Goal: Task Accomplishment & Management: Use online tool/utility

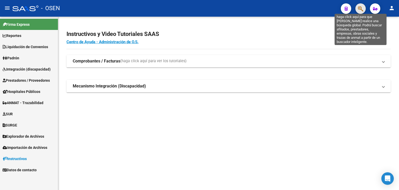
click at [363, 7] on icon "button" at bounding box center [360, 9] width 5 height 6
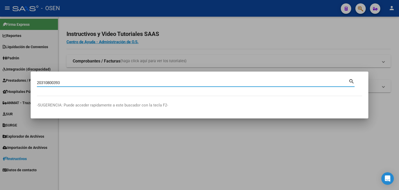
type input "20310800393"
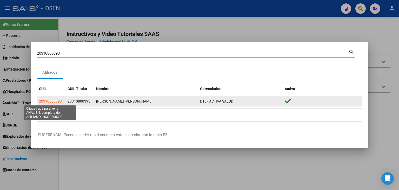
click at [48, 101] on span "20310800393" at bounding box center [50, 101] width 23 height 4
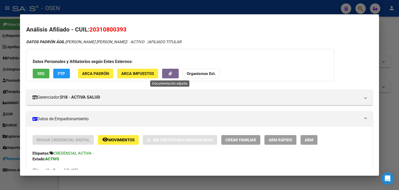
click at [170, 73] on icon "button" at bounding box center [170, 74] width 3 height 4
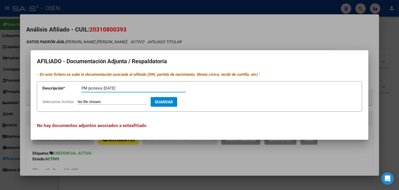
type input "PM protesis [DATE]"
click at [106, 101] on input "Seleccionar Archivo" at bounding box center [112, 102] width 69 height 5
type input "C:\fakepath\autorizaciondeprotesis.zip"
click at [203, 102] on span "Guardar" at bounding box center [194, 102] width 18 height 5
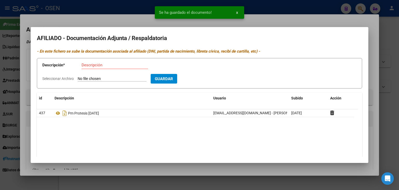
click at [329, 20] on div at bounding box center [199, 95] width 399 height 190
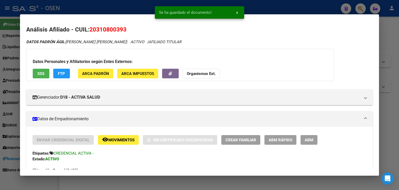
click at [319, 8] on div at bounding box center [199, 95] width 399 height 190
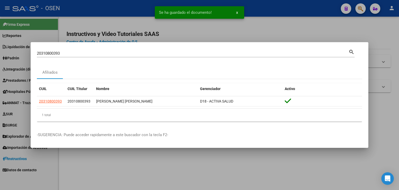
click at [287, 30] on div at bounding box center [199, 95] width 399 height 190
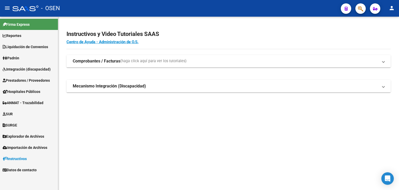
click at [29, 80] on span "Prestadores / Proveedores" at bounding box center [26, 81] width 47 height 6
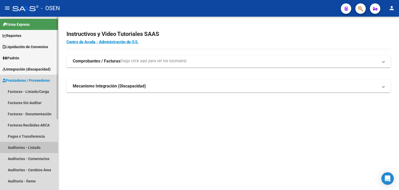
click at [27, 146] on link "Auditorías - Listado" at bounding box center [29, 147] width 58 height 11
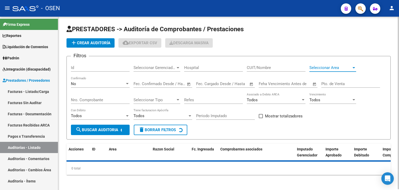
click at [334, 65] on span "Seleccionar Area" at bounding box center [331, 67] width 42 height 5
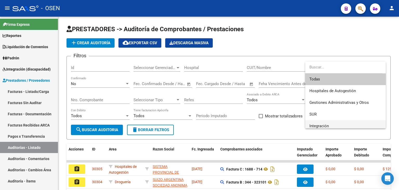
click at [338, 124] on span "Integración" at bounding box center [346, 126] width 72 height 12
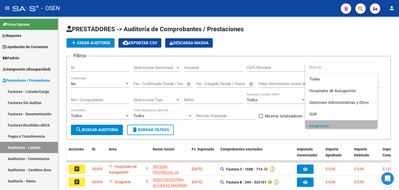
scroll to position [3, 0]
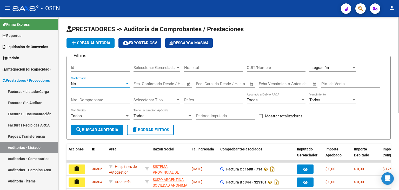
click at [108, 84] on div "No" at bounding box center [98, 83] width 54 height 5
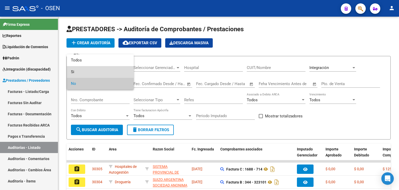
click at [104, 68] on span "Si" at bounding box center [100, 72] width 59 height 12
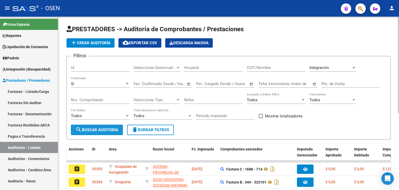
click at [116, 130] on span "search Buscar Auditoria" at bounding box center [97, 129] width 43 height 5
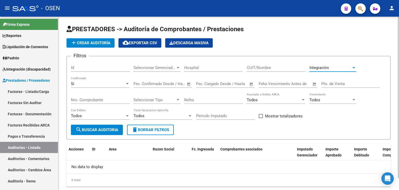
click at [327, 67] on span "Integración" at bounding box center [320, 67] width 20 height 5
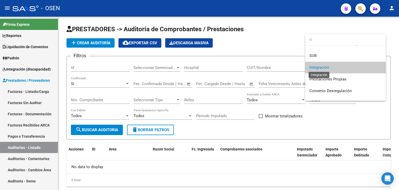
scroll to position [0, 0]
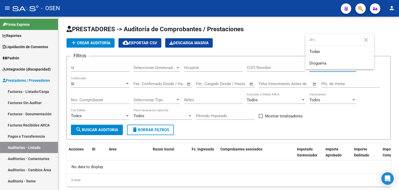
type input "dro"
click at [328, 66] on span "Droguería" at bounding box center [340, 63] width 61 height 12
click at [100, 81] on div "Si" at bounding box center [98, 83] width 54 height 5
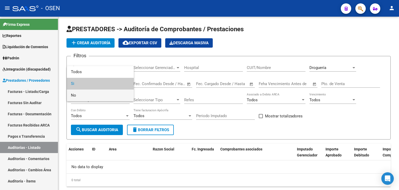
click at [90, 94] on span "No" at bounding box center [100, 95] width 59 height 12
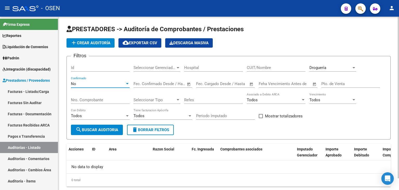
click at [105, 131] on span "search Buscar Auditoria" at bounding box center [97, 129] width 43 height 5
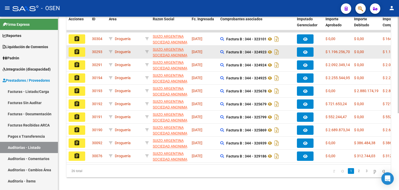
click at [78, 50] on mat-icon "assignment" at bounding box center [77, 52] width 6 height 6
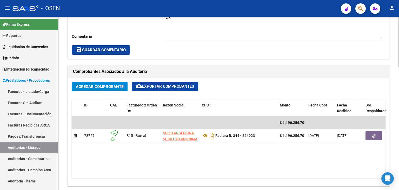
scroll to position [208, 0]
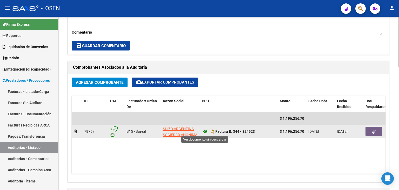
click at [204, 130] on icon at bounding box center [205, 131] width 7 height 6
click at [371, 130] on button "button" at bounding box center [374, 131] width 17 height 9
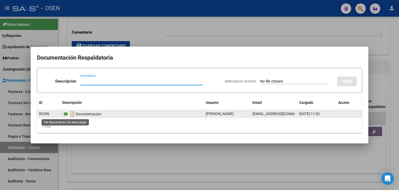
click at [66, 114] on icon at bounding box center [65, 114] width 7 height 6
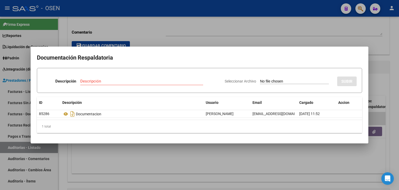
click at [136, 30] on div at bounding box center [199, 95] width 399 height 190
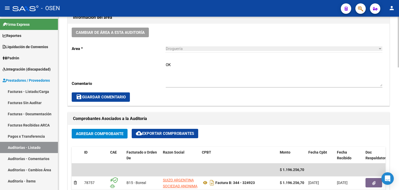
scroll to position [156, 0]
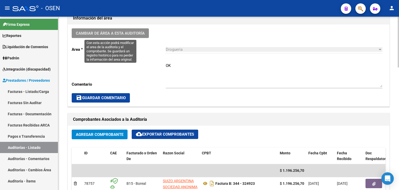
click at [135, 31] on span "Cambiar de área a esta auditoría" at bounding box center [110, 33] width 69 height 5
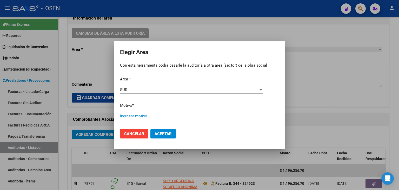
click at [132, 115] on input "Ingresar motivo" at bounding box center [191, 116] width 143 height 5
drag, startPoint x: 158, startPoint y: 115, endPoint x: 134, endPoint y: 131, distance: 28.9
click at [109, 118] on div "Elegir Area Con esta herramienta podrá pasarle la auditoría a otra área (sector…" at bounding box center [199, 95] width 399 height 190
type input "medicacion tx renal"
click at [160, 134] on span "Aceptar" at bounding box center [163, 133] width 17 height 5
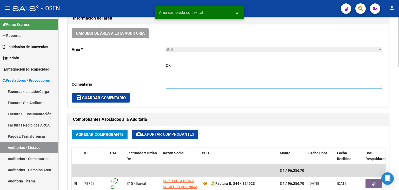
click at [190, 69] on textarea "OK" at bounding box center [274, 75] width 217 height 24
paste textarea "medicacion tx renal"
type textarea "OK medicacion tx renal"
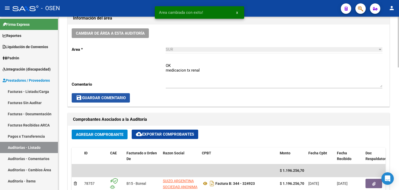
click at [118, 97] on span "save Guardar Comentario" at bounding box center [101, 97] width 50 height 5
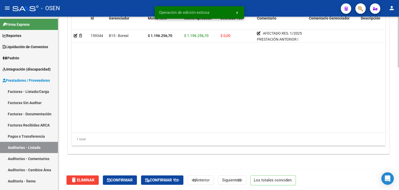
scroll to position [418, 0]
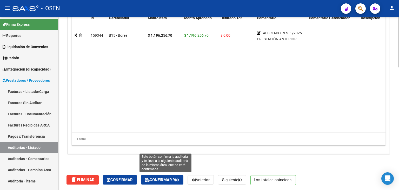
click at [162, 179] on span "Confirmar y" at bounding box center [162, 179] width 34 height 5
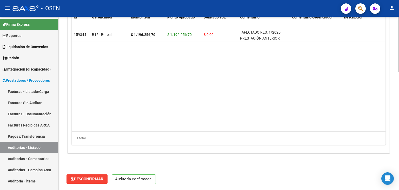
scroll to position [372, 0]
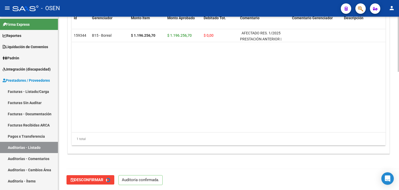
type input "202508"
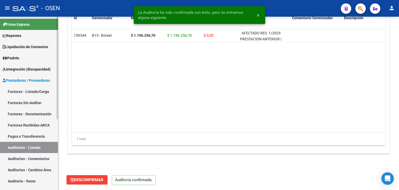
click at [27, 148] on link "Auditorías - Listado" at bounding box center [29, 147] width 58 height 11
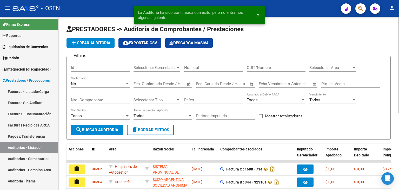
click at [328, 66] on span "Seleccionar Area" at bounding box center [331, 67] width 42 height 5
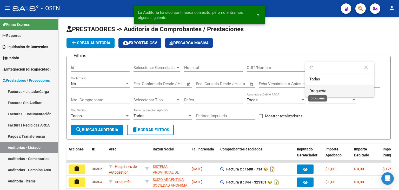
type input "dr"
click at [324, 89] on span "Droguería" at bounding box center [318, 90] width 17 height 5
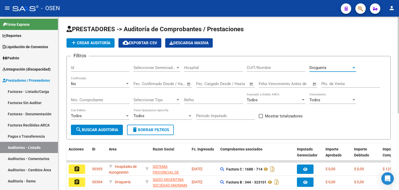
click at [100, 126] on button "search Buscar Auditoria" at bounding box center [97, 130] width 52 height 10
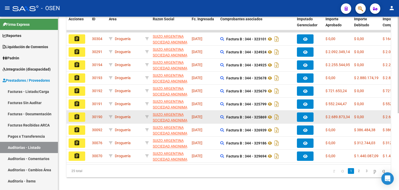
click at [73, 115] on button "assignment" at bounding box center [77, 116] width 17 height 9
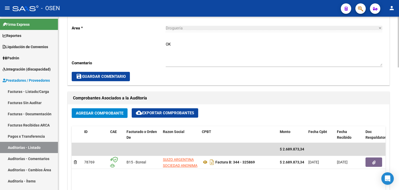
scroll to position [208, 0]
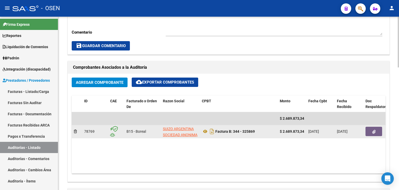
click at [370, 129] on button "button" at bounding box center [374, 131] width 17 height 9
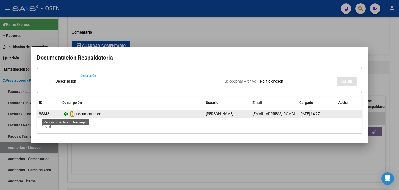
click at [64, 114] on icon at bounding box center [65, 114] width 7 height 6
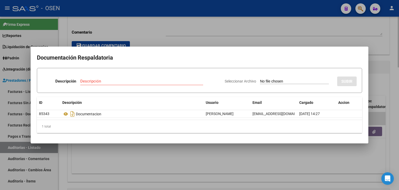
drag, startPoint x: 152, startPoint y: 29, endPoint x: 166, endPoint y: 40, distance: 17.4
click at [153, 29] on div at bounding box center [199, 95] width 399 height 190
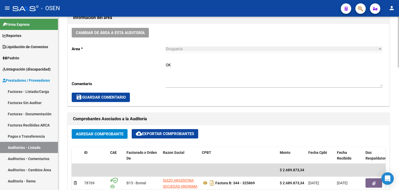
scroll to position [156, 0]
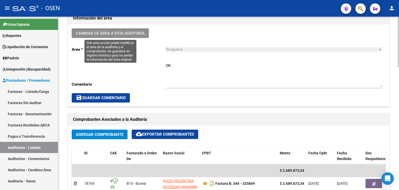
click at [136, 36] on button "Cambiar de área a esta auditoría" at bounding box center [110, 33] width 77 height 10
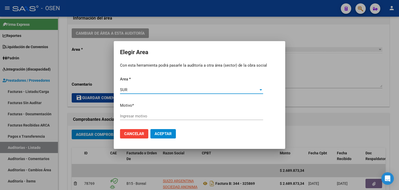
click at [144, 120] on div "Ingresar motivo" at bounding box center [191, 116] width 143 height 8
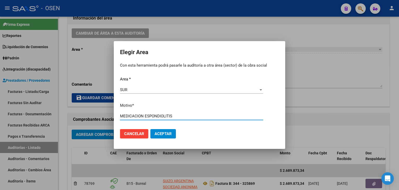
drag, startPoint x: 181, startPoint y: 117, endPoint x: 101, endPoint y: 117, distance: 79.6
click at [101, 117] on div "Elegir Area Con esta herramienta podrá pasarle la auditoría a otra área (sector…" at bounding box center [199, 95] width 399 height 190
type input "MEDICACION ESPONDIOLITIS"
click at [157, 133] on span "Aceptar" at bounding box center [163, 133] width 17 height 5
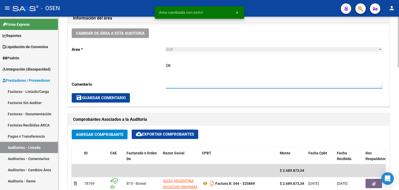
click at [184, 74] on textarea "OK" at bounding box center [274, 75] width 217 height 24
paste textarea "MEDICACION ESPONDIOLITIS"
type textarea "OK MEDICACION ESPONDIOLITIS"
click at [121, 99] on span "save Guardar Comentario" at bounding box center [101, 97] width 50 height 5
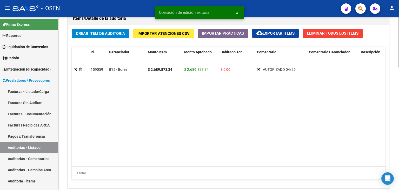
scroll to position [418, 0]
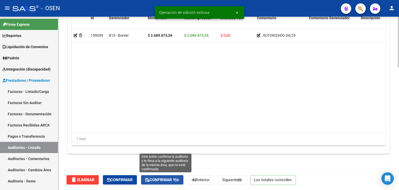
click at [179, 179] on span "Confirmar y" at bounding box center [162, 179] width 34 height 5
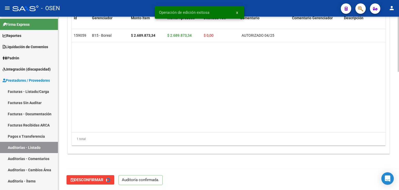
type input "202508"
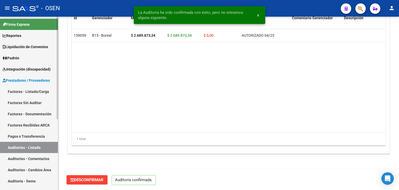
drag, startPoint x: 12, startPoint y: 149, endPoint x: 17, endPoint y: 147, distance: 4.9
click at [12, 149] on link "Auditorías - Listado" at bounding box center [29, 147] width 58 height 11
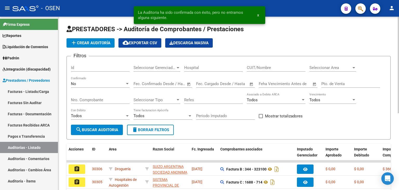
click at [320, 70] on div "Seleccionar Area Seleccionar Area" at bounding box center [333, 65] width 47 height 11
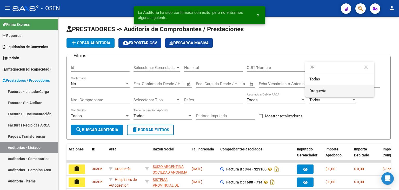
type input "DR"
click at [329, 95] on span "Droguería" at bounding box center [340, 91] width 61 height 12
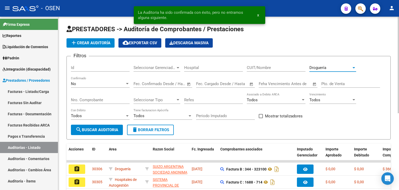
click at [112, 130] on span "search Buscar Auditoria" at bounding box center [97, 129] width 43 height 5
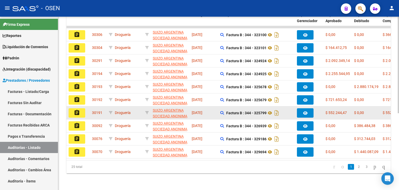
click at [71, 109] on button "assignment" at bounding box center [77, 112] width 17 height 9
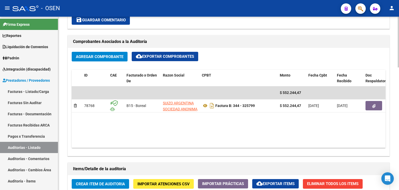
scroll to position [234, 0]
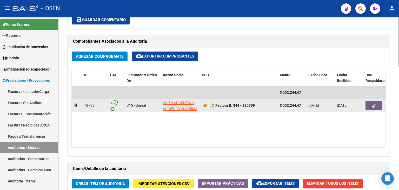
click at [369, 104] on button "button" at bounding box center [374, 105] width 17 height 9
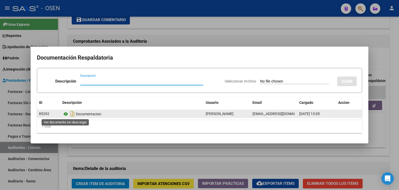
click at [65, 113] on icon at bounding box center [65, 114] width 7 height 6
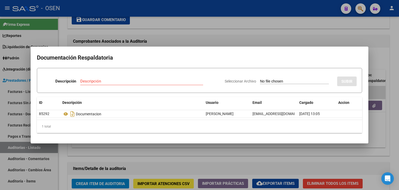
click at [167, 25] on div at bounding box center [199, 95] width 399 height 190
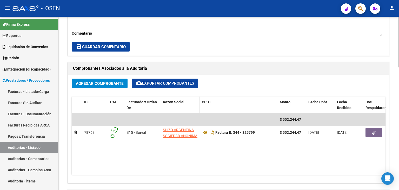
scroll to position [156, 0]
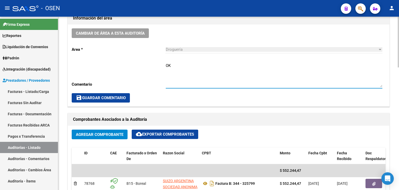
click at [180, 65] on textarea "OK" at bounding box center [274, 75] width 217 height 24
type textarea "OK CA MAMA MEDICACION SIN RECUPERO"
click at [88, 97] on span "save Guardar Comentario" at bounding box center [101, 97] width 50 height 5
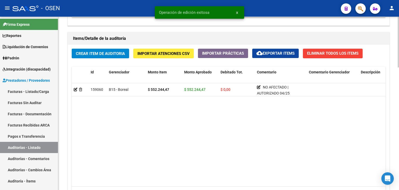
scroll to position [418, 0]
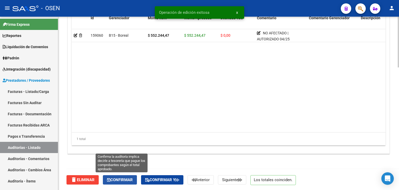
click at [125, 180] on span "Confirmar" at bounding box center [120, 179] width 26 height 5
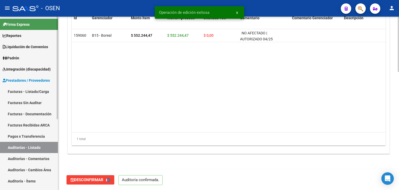
type input "202508"
drag, startPoint x: 22, startPoint y: 147, endPoint x: 32, endPoint y: 146, distance: 10.2
click at [22, 147] on link "Auditorías - Listado" at bounding box center [29, 147] width 58 height 11
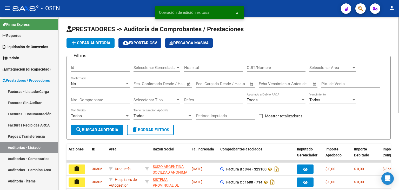
click at [319, 66] on span "Seleccionar Area" at bounding box center [331, 67] width 42 height 5
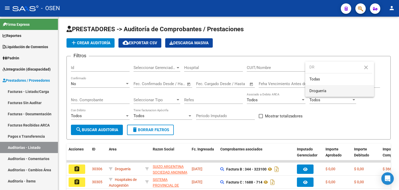
type input "DR"
click at [323, 94] on span "Droguería" at bounding box center [340, 91] width 61 height 12
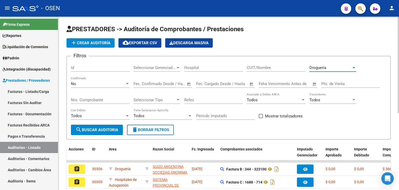
click at [114, 126] on button "search Buscar Auditoria" at bounding box center [97, 130] width 52 height 10
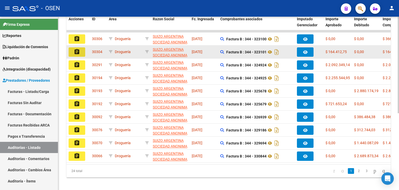
click at [78, 53] on mat-icon "assignment" at bounding box center [77, 52] width 6 height 6
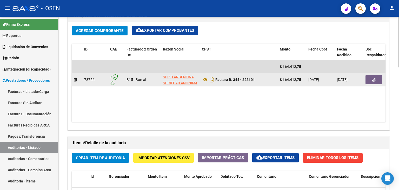
scroll to position [260, 0]
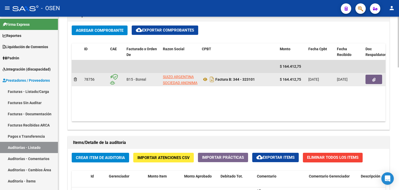
click at [374, 80] on icon "button" at bounding box center [374, 80] width 3 height 4
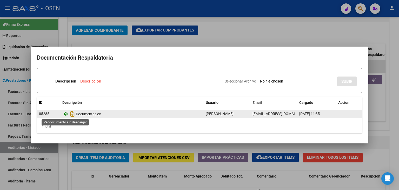
click at [66, 114] on icon at bounding box center [65, 114] width 7 height 6
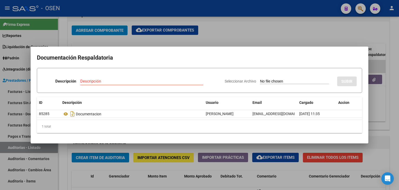
click at [230, 29] on div at bounding box center [199, 95] width 399 height 190
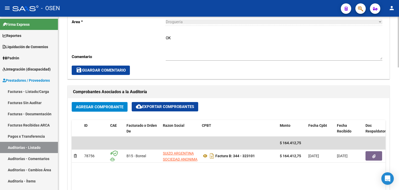
scroll to position [182, 0]
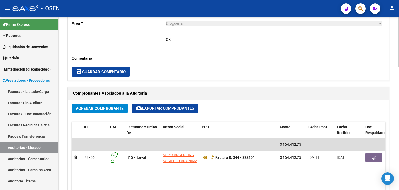
click at [179, 39] on textarea "OK" at bounding box center [274, 49] width 217 height 24
type textarea "OK CA MAMA SIN RECUPERO"
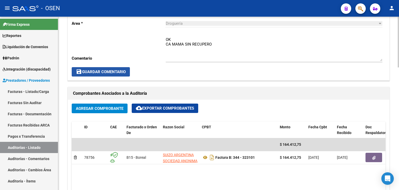
click at [122, 70] on span "save Guardar Comentario" at bounding box center [101, 71] width 50 height 5
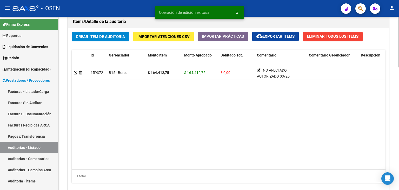
scroll to position [418, 0]
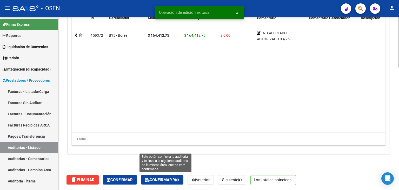
click at [164, 176] on button "Confirmar y" at bounding box center [162, 179] width 42 height 9
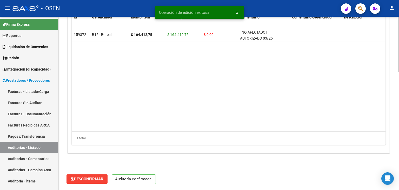
scroll to position [372, 0]
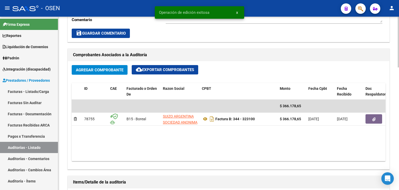
scroll to position [234, 0]
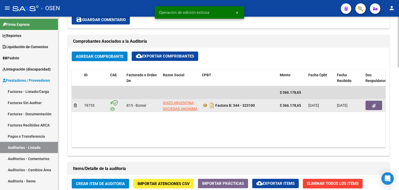
click at [374, 105] on icon "button" at bounding box center [374, 106] width 3 height 4
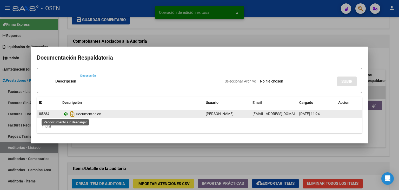
click at [64, 114] on icon at bounding box center [65, 114] width 7 height 6
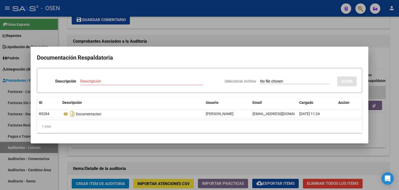
click at [272, 34] on div at bounding box center [199, 95] width 399 height 190
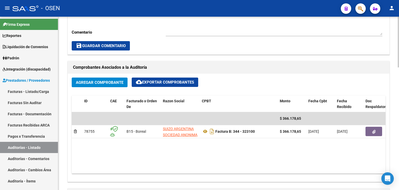
scroll to position [156, 0]
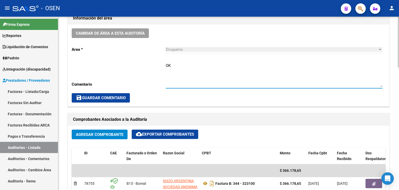
click at [182, 65] on textarea "OK" at bounding box center [274, 75] width 217 height 24
type textarea "OK M MULTIPLE SIN RECUPERO"
click at [118, 95] on span "save Guardar Comentario" at bounding box center [101, 97] width 50 height 5
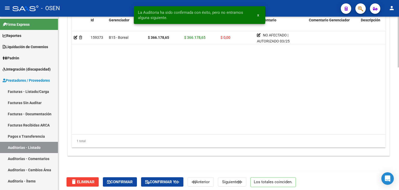
scroll to position [418, 0]
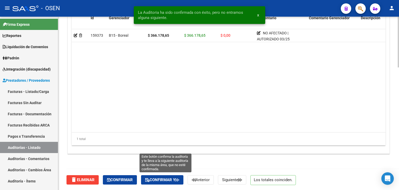
click at [154, 178] on span "Confirmar y" at bounding box center [162, 179] width 34 height 5
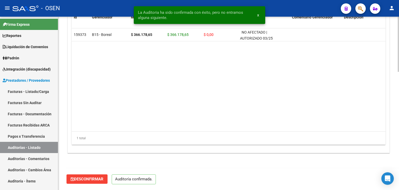
scroll to position [372, 0]
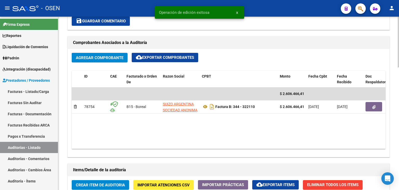
scroll to position [234, 0]
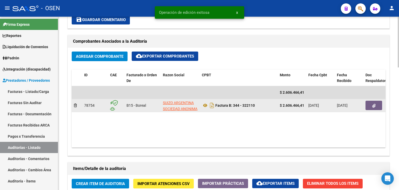
click at [374, 105] on icon "button" at bounding box center [374, 106] width 3 height 4
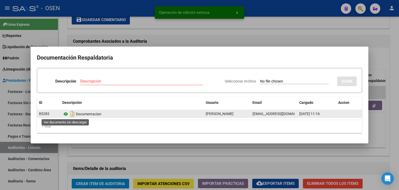
click at [67, 114] on icon at bounding box center [65, 114] width 7 height 6
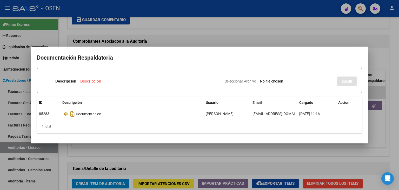
click at [177, 30] on div at bounding box center [199, 95] width 399 height 190
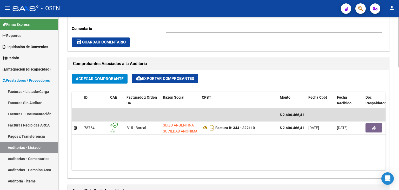
scroll to position [156, 0]
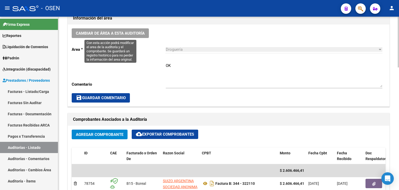
click at [127, 31] on span "Cambiar de área a esta auditoría" at bounding box center [110, 33] width 69 height 5
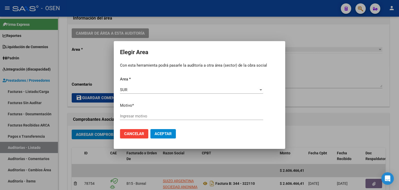
click at [134, 119] on div "Ingresar motivo" at bounding box center [191, 116] width 143 height 8
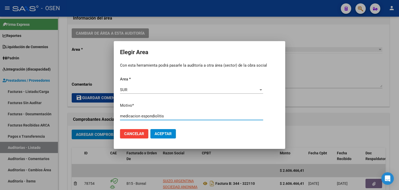
drag, startPoint x: 175, startPoint y: 116, endPoint x: 113, endPoint y: 114, distance: 62.2
click at [113, 114] on div "Elegir Area Con esta herramienta podrá pasarle la auditoría a otra área (sector…" at bounding box center [199, 95] width 399 height 190
type input "medicacion espondiolitis"
click at [165, 134] on span "Aceptar" at bounding box center [163, 133] width 17 height 5
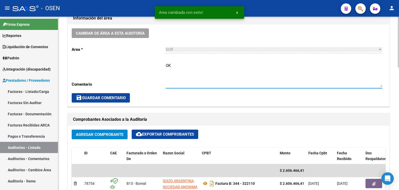
click at [185, 66] on textarea "OK" at bounding box center [274, 75] width 217 height 24
paste textarea "medicacion espondiolitis"
type textarea "OK medicacion espondiolitis"
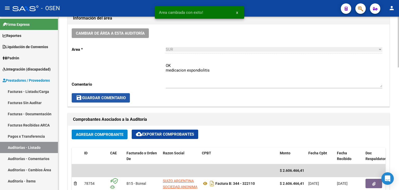
click at [119, 94] on button "save Guardar Comentario" at bounding box center [101, 97] width 58 height 9
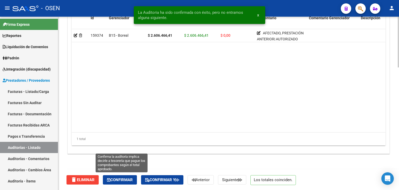
click at [133, 178] on span "Confirmar" at bounding box center [120, 179] width 26 height 5
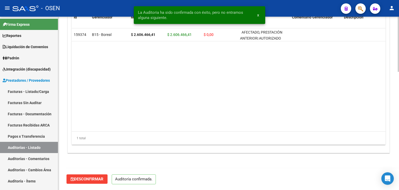
scroll to position [372, 0]
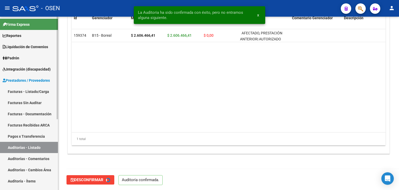
type input "202508"
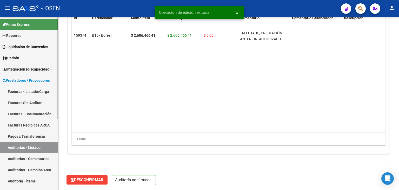
drag, startPoint x: 27, startPoint y: 146, endPoint x: 31, endPoint y: 147, distance: 3.4
click at [27, 146] on link "Auditorías - Listado" at bounding box center [29, 147] width 58 height 11
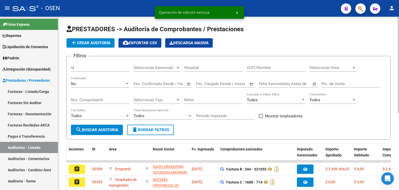
click at [325, 65] on span "Seleccionar Area" at bounding box center [331, 67] width 42 height 5
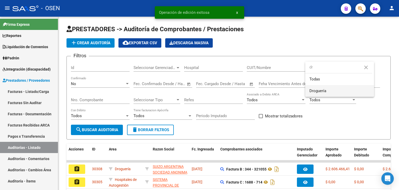
type input "dr"
drag, startPoint x: 331, startPoint y: 91, endPoint x: 268, endPoint y: 95, distance: 62.6
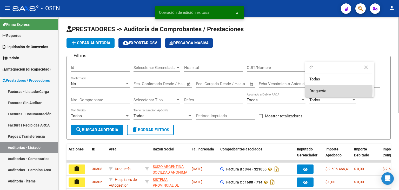
click at [331, 91] on span "Droguería" at bounding box center [340, 91] width 61 height 12
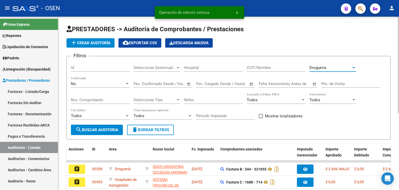
click at [108, 129] on span "search Buscar Auditoria" at bounding box center [97, 129] width 43 height 5
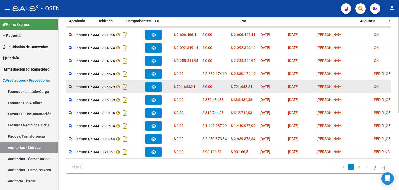
scroll to position [0, 269]
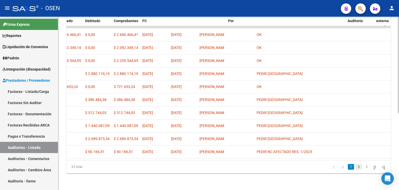
click at [356, 166] on link "2" at bounding box center [359, 167] width 6 height 6
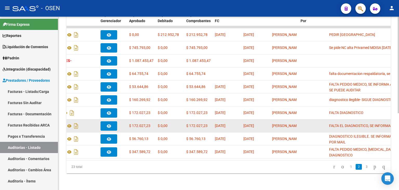
scroll to position [0, 197]
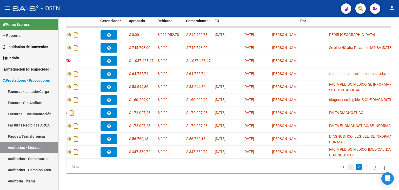
click at [348, 167] on link "1" at bounding box center [351, 167] width 6 height 6
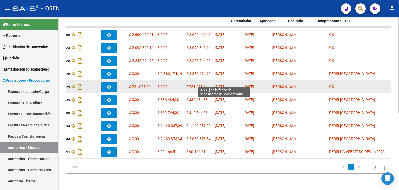
scroll to position [0, 0]
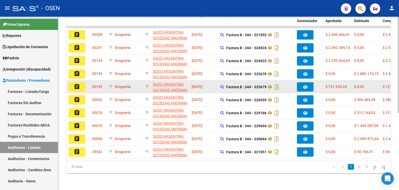
click at [78, 83] on mat-icon "assignment" at bounding box center [77, 86] width 6 height 6
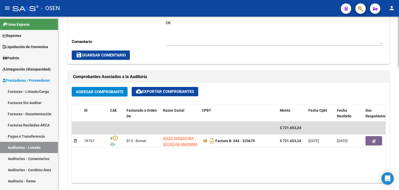
scroll to position [208, 0]
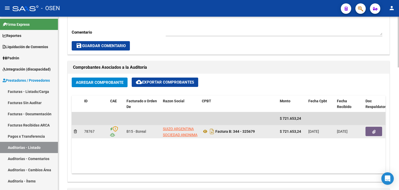
click at [375, 130] on icon "button" at bounding box center [374, 132] width 3 height 4
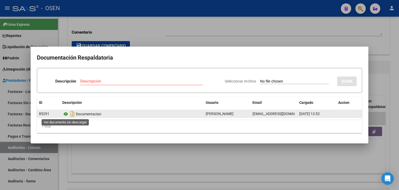
click at [64, 114] on icon at bounding box center [65, 114] width 7 height 6
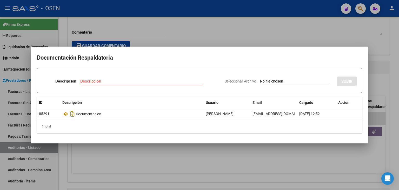
click at [218, 32] on div at bounding box center [199, 95] width 399 height 190
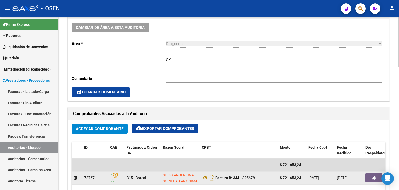
scroll to position [156, 0]
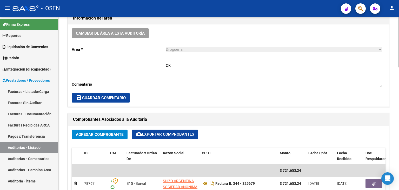
click at [182, 65] on textarea "OK" at bounding box center [274, 75] width 217 height 24
click at [165, 69] on div "Cambiar de área a esta auditoría Area * Droguería Seleccionar area Comentario O…" at bounding box center [229, 65] width 322 height 82
click at [175, 70] on textarea "OK CA" at bounding box center [274, 75] width 217 height 24
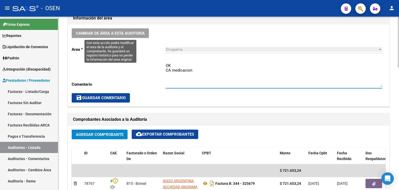
type textarea "OK CA medicacion"
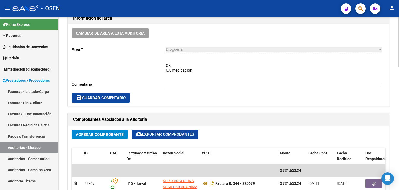
click at [122, 24] on div "Cambiar de área a esta auditoría Area * Droguería Seleccionar area Comentario O…" at bounding box center [229, 65] width 322 height 82
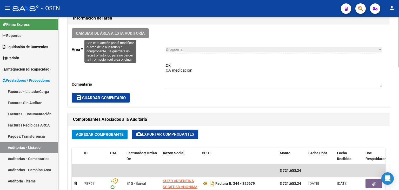
click at [123, 31] on span "Cambiar de área a esta auditoría" at bounding box center [110, 33] width 69 height 5
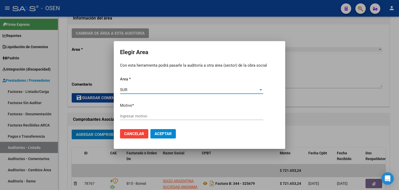
click at [138, 118] on input "Ingresar motivo" at bounding box center [191, 116] width 143 height 5
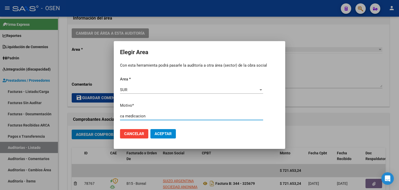
type input "ca medicacion"
click at [169, 132] on span "Aceptar" at bounding box center [163, 133] width 17 height 5
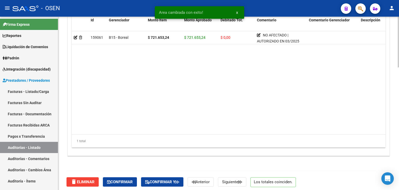
scroll to position [418, 0]
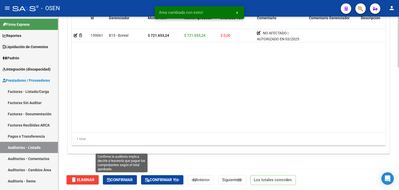
click at [121, 177] on span "Confirmar" at bounding box center [120, 179] width 26 height 5
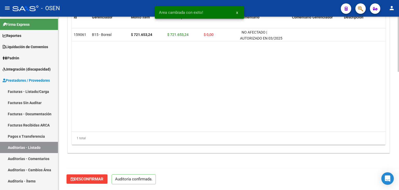
scroll to position [372, 0]
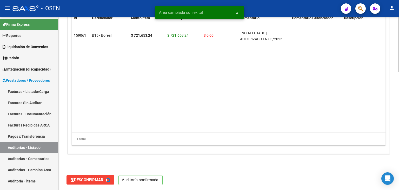
type input "202508"
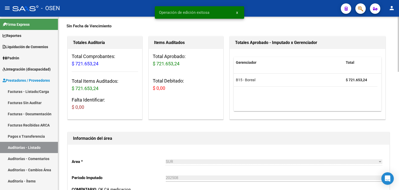
scroll to position [0, 0]
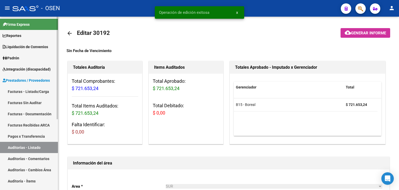
click at [33, 146] on link "Auditorías - Listado" at bounding box center [29, 147] width 58 height 11
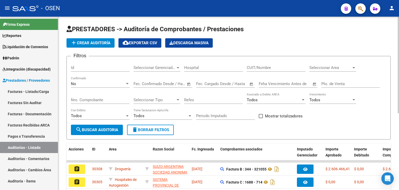
click at [338, 67] on span "Seleccionar Area" at bounding box center [331, 67] width 42 height 5
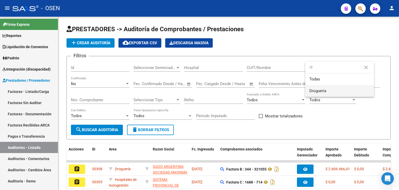
type input "dr"
click at [321, 94] on span "Droguería" at bounding box center [340, 91] width 61 height 12
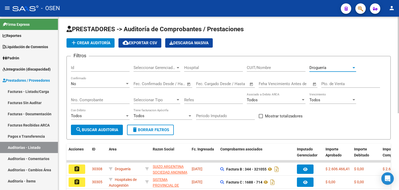
click at [106, 128] on span "search Buscar Auditoria" at bounding box center [97, 129] width 43 height 5
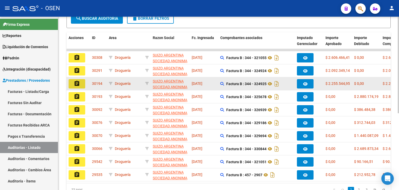
click at [73, 85] on button "assignment" at bounding box center [77, 83] width 17 height 9
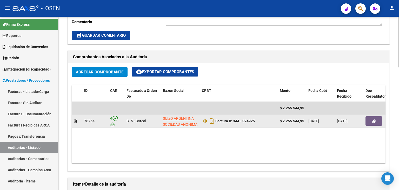
scroll to position [234, 0]
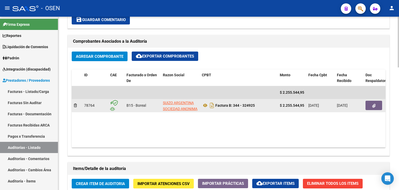
click at [377, 104] on button "button" at bounding box center [374, 105] width 17 height 9
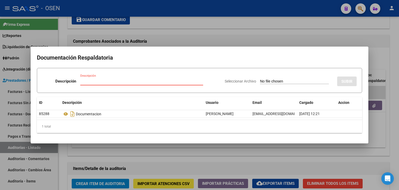
click at [204, 27] on div at bounding box center [199, 95] width 399 height 190
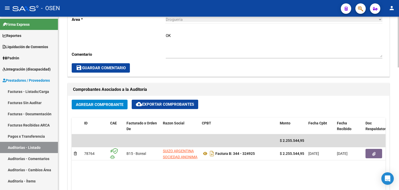
scroll to position [182, 0]
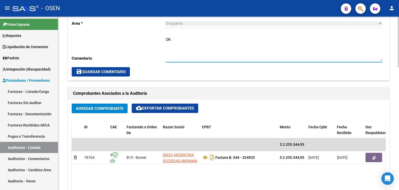
click at [181, 41] on textarea "OK" at bounding box center [274, 49] width 217 height 24
drag, startPoint x: 232, startPoint y: 42, endPoint x: 190, endPoint y: 43, distance: 41.6
click at [190, 43] on textarea "OK MEDICACION ARTRITIS PSORIASIS" at bounding box center [274, 49] width 217 height 24
drag, startPoint x: 224, startPoint y: 44, endPoint x: 165, endPoint y: 49, distance: 58.4
click at [166, 49] on textarea "OK MEDICACION ESPONDIOLITIS" at bounding box center [274, 49] width 217 height 24
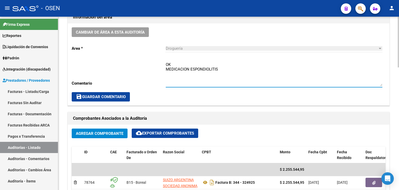
scroll to position [130, 0]
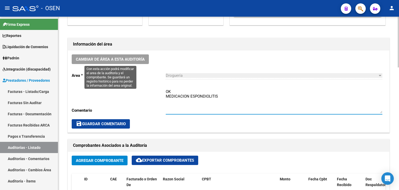
type textarea "OK MEDICACION ESPONDIOLITIS"
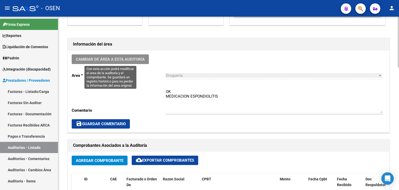
click at [125, 57] on span "Cambiar de área a esta auditoría" at bounding box center [110, 59] width 69 height 5
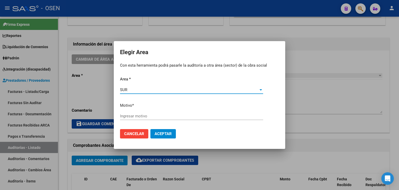
click at [141, 116] on input "Ingresar motivo" at bounding box center [191, 116] width 143 height 5
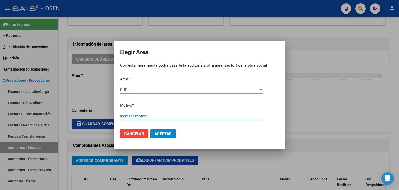
paste input "MEDICACION ESPONDIOLITIS"
type input "MEDICACION ESPONDIOLITIS"
click at [164, 133] on span "Aceptar" at bounding box center [163, 133] width 17 height 5
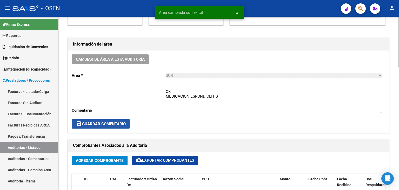
click at [105, 121] on button "save Guardar Comentario" at bounding box center [101, 123] width 58 height 9
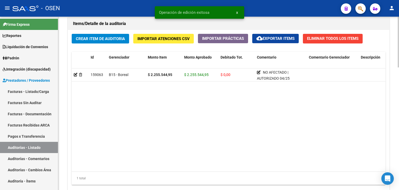
scroll to position [418, 0]
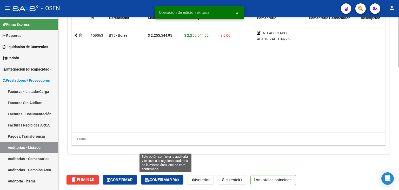
drag, startPoint x: 170, startPoint y: 178, endPoint x: 175, endPoint y: 176, distance: 5.5
click at [170, 178] on span "Confirmar y" at bounding box center [162, 179] width 34 height 5
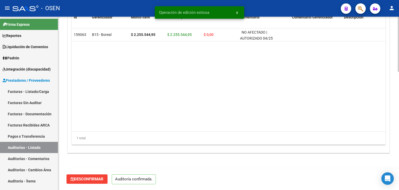
scroll to position [372, 0]
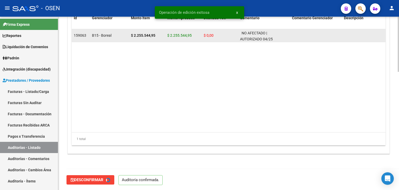
type input "202508"
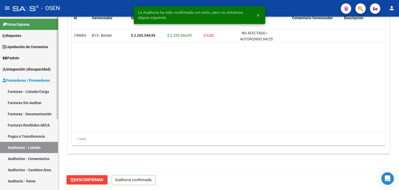
click at [38, 147] on link "Auditorías - Listado" at bounding box center [29, 147] width 58 height 11
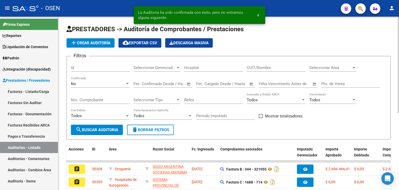
click at [327, 68] on span "Seleccionar Area" at bounding box center [331, 67] width 42 height 5
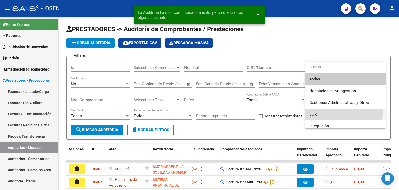
click at [318, 113] on span "SUR" at bounding box center [346, 114] width 72 height 12
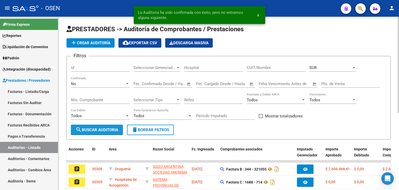
click at [97, 130] on span "search Buscar Auditoria" at bounding box center [97, 129] width 43 height 5
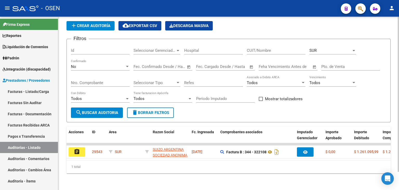
click at [320, 48] on div "SUR" at bounding box center [331, 50] width 42 height 5
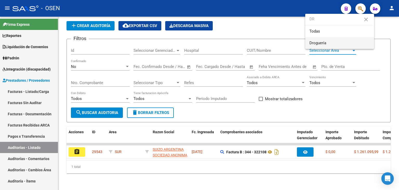
type input "DR"
click at [328, 44] on span "Droguería" at bounding box center [340, 43] width 61 height 12
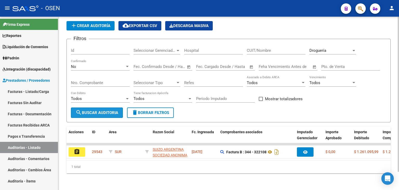
drag, startPoint x: 110, startPoint y: 109, endPoint x: 163, endPoint y: 98, distance: 53.9
click at [111, 110] on span "search Buscar Auditoria" at bounding box center [97, 112] width 43 height 5
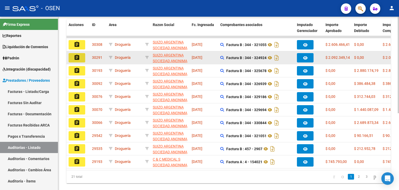
click at [72, 57] on button "assignment" at bounding box center [77, 57] width 17 height 9
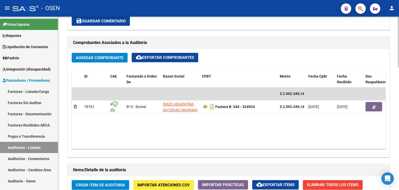
scroll to position [234, 0]
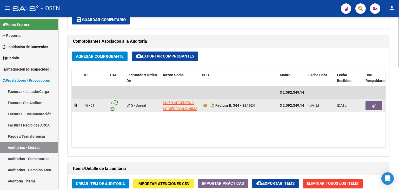
click at [378, 105] on button "button" at bounding box center [374, 105] width 17 height 9
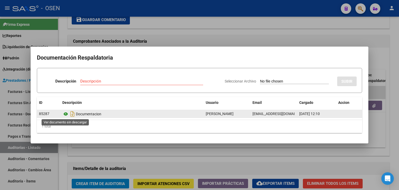
click at [65, 113] on icon at bounding box center [65, 114] width 7 height 6
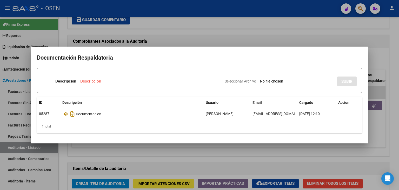
click at [164, 34] on div at bounding box center [199, 95] width 399 height 190
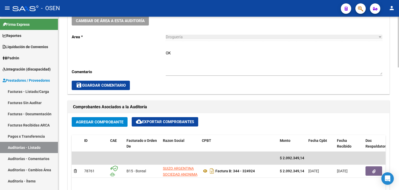
scroll to position [156, 0]
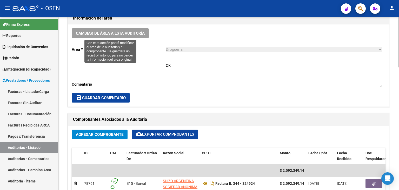
click at [139, 37] on button "Cambiar de área a esta auditoría" at bounding box center [110, 33] width 77 height 10
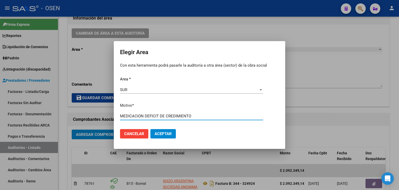
drag, startPoint x: 196, startPoint y: 115, endPoint x: 113, endPoint y: 118, distance: 82.8
click at [113, 118] on div "Elegir Area Con esta herramienta podrá pasarle la auditoría a otra área (sector…" at bounding box center [199, 95] width 399 height 190
type input "MEDICACION DEFICIT DE CREDIMIENTO"
click at [173, 135] on button "Aceptar" at bounding box center [163, 133] width 25 height 9
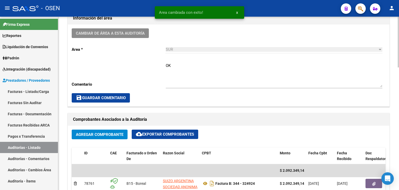
click at [183, 77] on textarea "OK" at bounding box center [274, 75] width 217 height 24
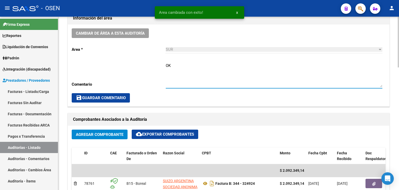
paste textarea "MEDICACION DEFICIT DE CREDIMIENTO"
type textarea "OK MEDICACION DEFICIT DE CREDIMIENTO"
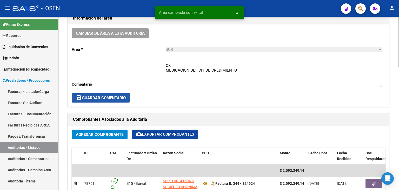
click at [119, 100] on button "save Guardar Comentario" at bounding box center [101, 97] width 58 height 9
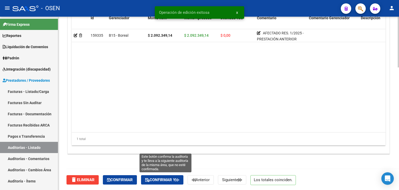
click at [170, 181] on button "Confirmar y" at bounding box center [162, 179] width 42 height 9
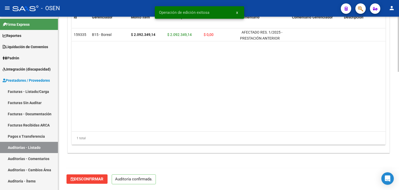
scroll to position [372, 0]
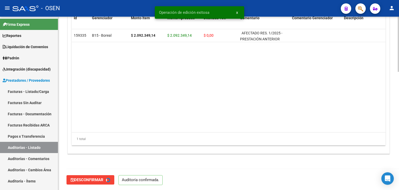
type input "202508"
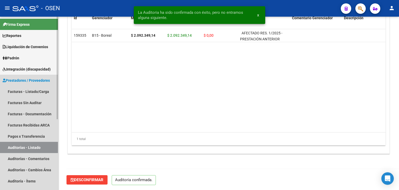
click at [38, 143] on link "Auditorías - Listado" at bounding box center [29, 147] width 58 height 11
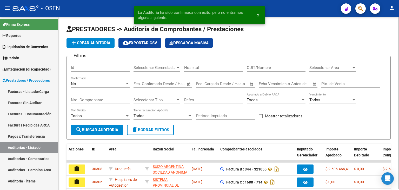
click at [321, 69] on span "Seleccionar Area" at bounding box center [331, 67] width 42 height 5
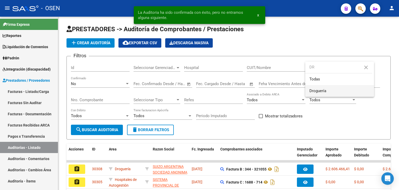
type input "DR"
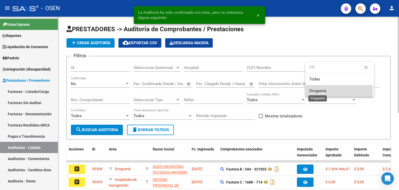
drag, startPoint x: 323, startPoint y: 90, endPoint x: 243, endPoint y: 106, distance: 81.2
click at [321, 91] on span "Droguería" at bounding box center [318, 90] width 17 height 5
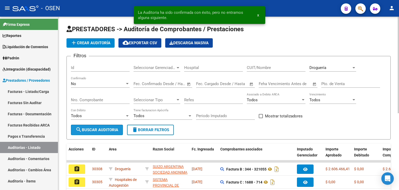
click at [100, 131] on span "search Buscar Auditoria" at bounding box center [97, 129] width 43 height 5
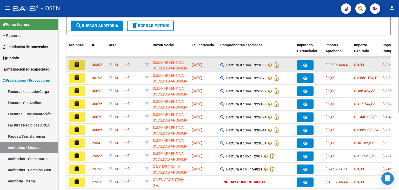
click at [75, 65] on mat-icon "assignment" at bounding box center [77, 65] width 6 height 6
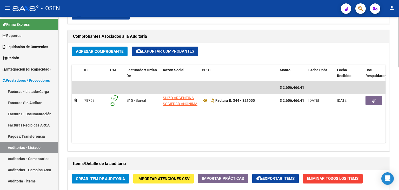
scroll to position [286, 0]
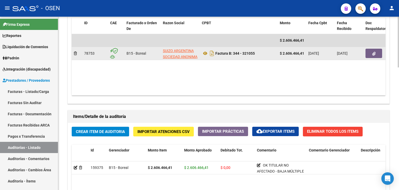
click at [376, 52] on button "button" at bounding box center [374, 53] width 17 height 9
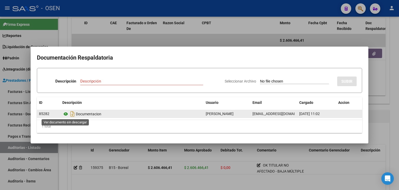
click at [65, 115] on icon at bounding box center [65, 114] width 7 height 6
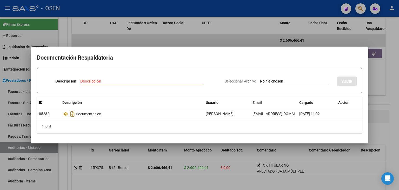
click at [202, 39] on div at bounding box center [199, 95] width 399 height 190
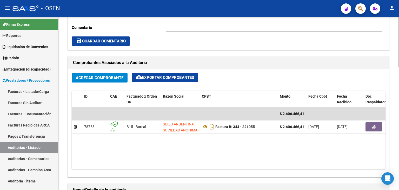
scroll to position [208, 0]
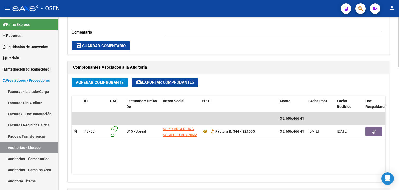
click at [180, 28] on textarea "OK" at bounding box center [274, 23] width 217 height 24
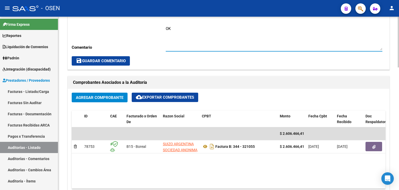
scroll to position [182, 0]
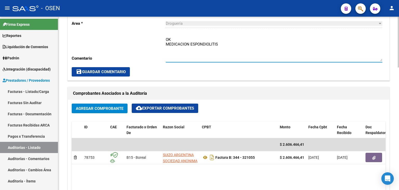
drag, startPoint x: 201, startPoint y: 43, endPoint x: 154, endPoint y: 43, distance: 46.8
click at [154, 43] on div "Cambiar de área a esta auditoría Area * Droguería Seleccionar area Comentario O…" at bounding box center [229, 39] width 322 height 82
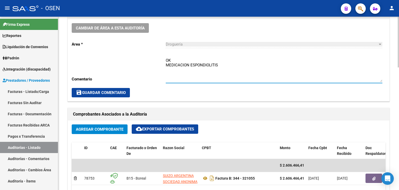
scroll to position [130, 0]
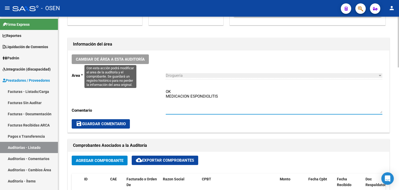
type textarea "OK MEDICACION ESPONDIOLITIS"
click at [131, 57] on span "Cambiar de área a esta auditoría" at bounding box center [110, 59] width 69 height 5
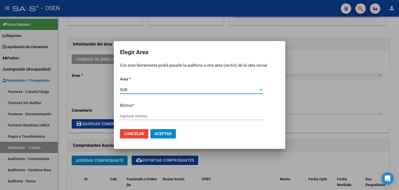
click at [134, 117] on input "Ingresar motivo" at bounding box center [191, 116] width 143 height 5
paste input "MEDICACION ESPONDIOLITIS"
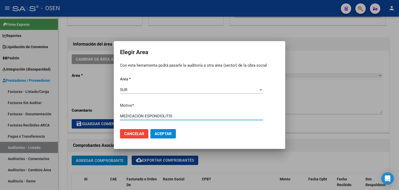
type input "MEDICACION ESPONDIOLITIS"
click at [164, 134] on span "Aceptar" at bounding box center [163, 133] width 17 height 5
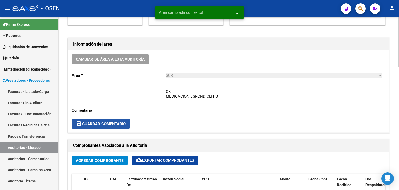
click at [105, 124] on span "save Guardar Comentario" at bounding box center [101, 123] width 50 height 5
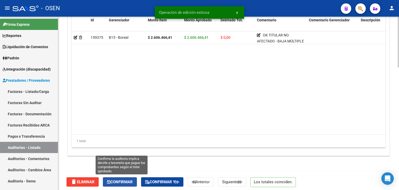
click at [121, 181] on span "Confirmar" at bounding box center [120, 181] width 26 height 5
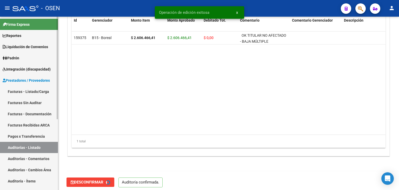
type input "202508"
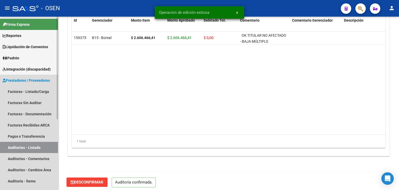
drag, startPoint x: 34, startPoint y: 145, endPoint x: 36, endPoint y: 144, distance: 2.9
click at [34, 145] on link "Auditorías - Listado" at bounding box center [29, 147] width 58 height 11
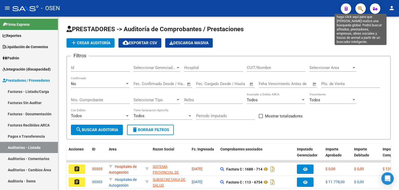
click at [362, 12] on icon "button" at bounding box center [360, 9] width 5 height 6
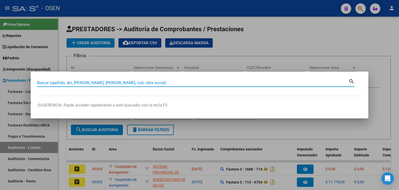
paste input "20310800393"
type input "20310800393"
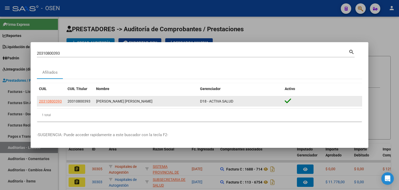
drag, startPoint x: 96, startPoint y: 101, endPoint x: 136, endPoint y: 104, distance: 40.4
click at [136, 104] on datatable-body-cell "[PERSON_NAME] [PERSON_NAME]" at bounding box center [146, 101] width 104 height 10
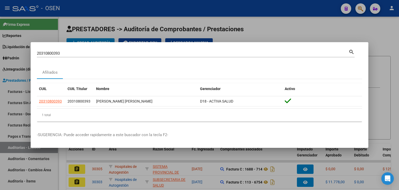
copy div "[PERSON_NAME] [PERSON_NAME]"
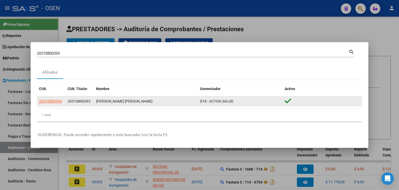
drag, startPoint x: 91, startPoint y: 102, endPoint x: 67, endPoint y: 102, distance: 23.9
click at [67, 102] on datatable-body-cell "20310800393" at bounding box center [80, 101] width 29 height 10
copy span "20310800393"
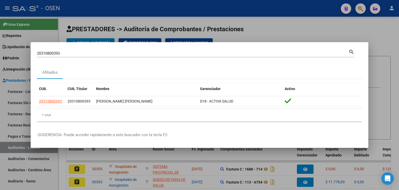
click at [81, 21] on div at bounding box center [199, 95] width 399 height 190
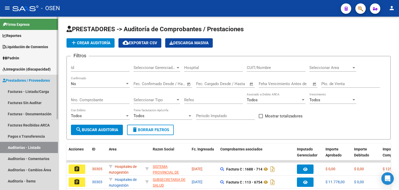
click at [25, 77] on link "Prestadores / Proveedores" at bounding box center [29, 80] width 58 height 11
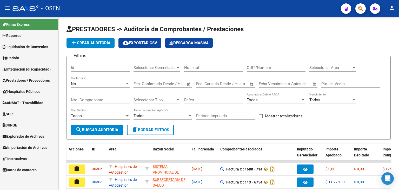
click at [25, 77] on link "Prestadores / Proveedores" at bounding box center [29, 80] width 58 height 11
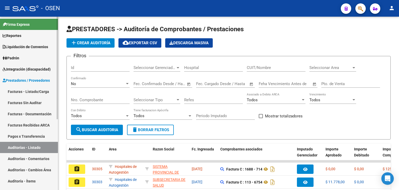
click at [26, 95] on link "Facturas - Listado/Carga" at bounding box center [29, 91] width 58 height 11
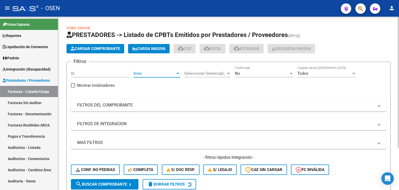
click at [159, 72] on span "Area" at bounding box center [155, 73] width 42 height 5
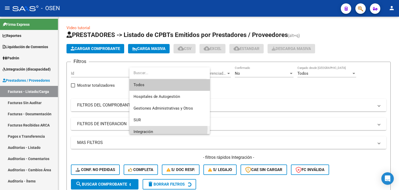
click at [167, 128] on span "Integración" at bounding box center [170, 132] width 72 height 12
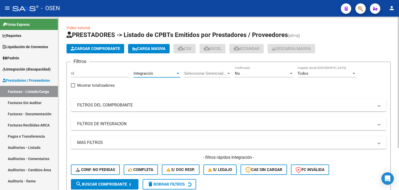
click at [246, 71] on div "No" at bounding box center [262, 73] width 54 height 5
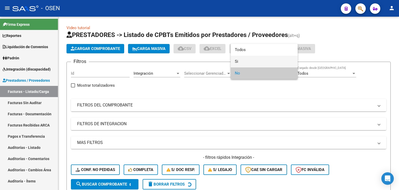
click at [243, 62] on span "Si" at bounding box center [264, 62] width 59 height 12
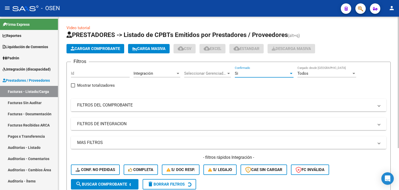
click at [108, 126] on mat-expansion-panel-header "FILTROS DE INTEGRACION" at bounding box center [229, 124] width 316 height 12
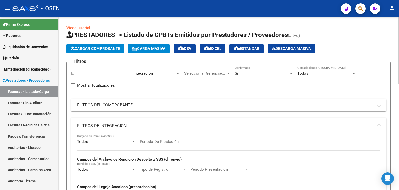
click at [101, 139] on div "Todos" at bounding box center [104, 141] width 54 height 5
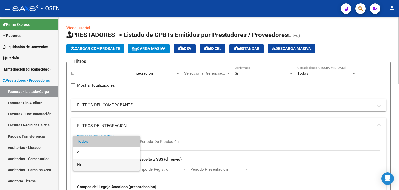
drag, startPoint x: 100, startPoint y: 163, endPoint x: 100, endPoint y: 159, distance: 3.9
click at [100, 162] on span "No" at bounding box center [106, 165] width 59 height 12
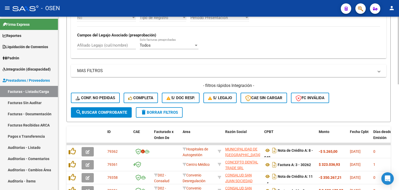
scroll to position [156, 0]
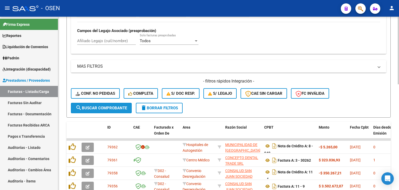
click at [103, 103] on button "search Buscar Comprobante" at bounding box center [101, 108] width 61 height 10
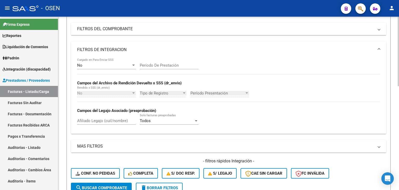
scroll to position [0, 0]
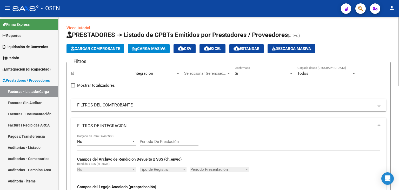
click at [258, 75] on div "Si" at bounding box center [262, 73] width 54 height 5
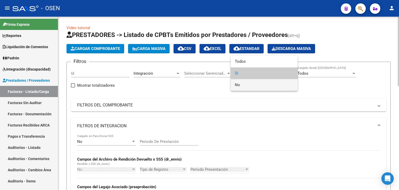
click at [255, 86] on span "No" at bounding box center [264, 85] width 59 height 12
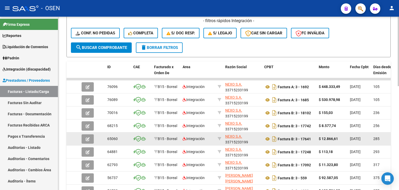
scroll to position [154, 0]
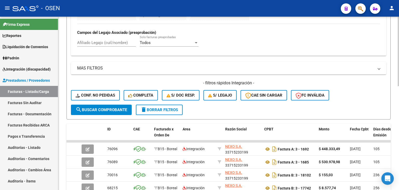
click at [120, 107] on span "search Buscar Comprobante" at bounding box center [101, 109] width 51 height 5
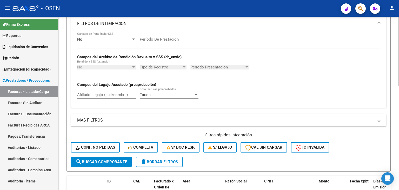
scroll to position [0, 0]
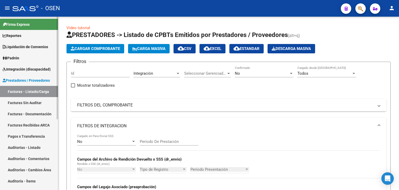
click at [33, 66] on span "Integración (discapacidad)" at bounding box center [27, 69] width 48 height 6
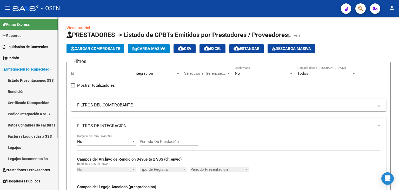
click at [35, 114] on link "Pedido Integración a SSS" at bounding box center [29, 113] width 58 height 11
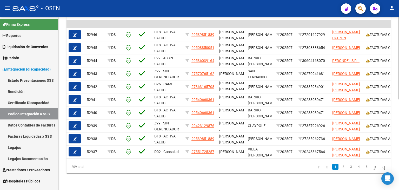
scroll to position [0, 512]
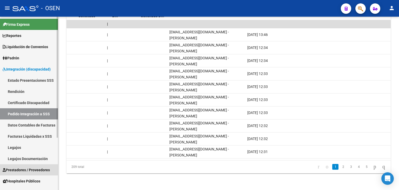
click at [30, 172] on span "Prestadores / Proveedores" at bounding box center [26, 170] width 47 height 6
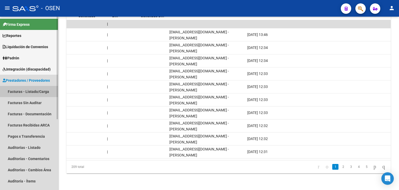
click at [41, 92] on link "Facturas - Listado/Carga" at bounding box center [29, 91] width 58 height 11
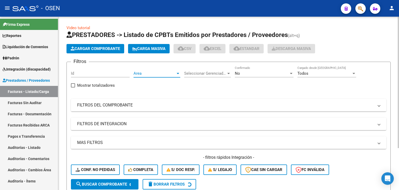
click at [145, 74] on span "Area" at bounding box center [155, 73] width 42 height 5
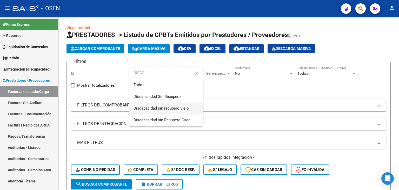
type input "DISCA"
click at [147, 102] on span "Discapacidad sin recupero viejo" at bounding box center [166, 108] width 65 height 12
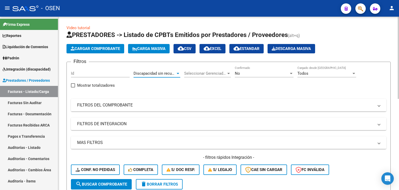
click at [147, 71] on span "Discapacidad sin recupero viejo" at bounding box center [161, 73] width 55 height 5
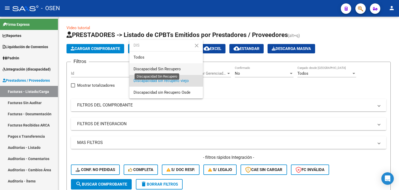
type input "DIS"
click at [157, 69] on span "Discapacidad Sin Recupero" at bounding box center [157, 69] width 47 height 5
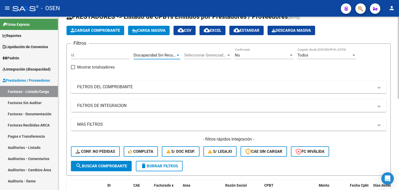
scroll to position [52, 0]
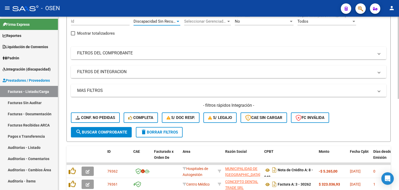
click at [104, 126] on div "- filtros rápidos Integración - Conf. no pedidas Completa S/ Doc Resp. S/ legaj…" at bounding box center [229, 114] width 316 height 24
click at [106, 131] on span "search Buscar Comprobante" at bounding box center [101, 132] width 51 height 5
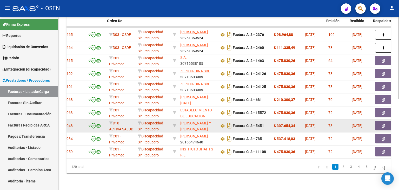
scroll to position [0, 40]
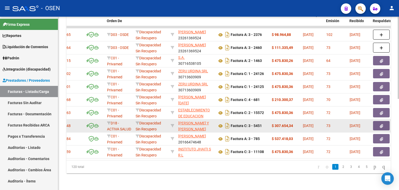
drag, startPoint x: 254, startPoint y: 121, endPoint x: 263, endPoint y: 120, distance: 9.7
click at [263, 121] on div "Factura C: 3 - 5451" at bounding box center [242, 125] width 50 height 8
copy strong "5451"
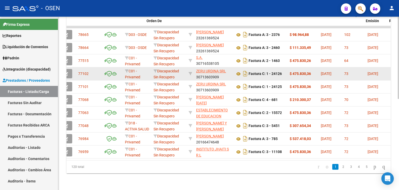
scroll to position [0, 0]
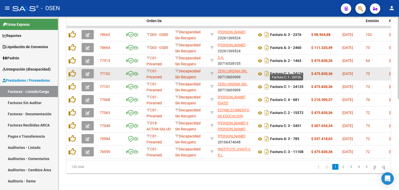
drag, startPoint x: 295, startPoint y: 69, endPoint x: 304, endPoint y: 69, distance: 9.1
click at [304, 72] on strong "Factura C: 1 - 24126" at bounding box center [286, 74] width 33 height 4
copy strong "24126"
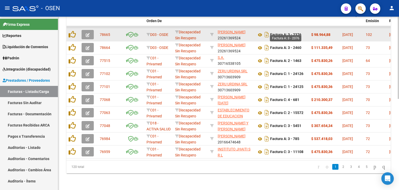
drag, startPoint x: 304, startPoint y: 32, endPoint x: 295, endPoint y: 32, distance: 9.4
click at [295, 32] on div "Factura A: 3 - 2376" at bounding box center [282, 34] width 50 height 8
copy strong "2376"
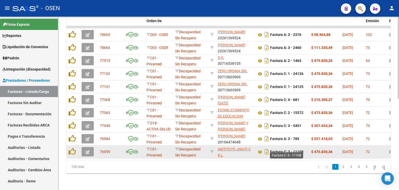
drag, startPoint x: 302, startPoint y: 147, endPoint x: 294, endPoint y: 149, distance: 7.4
click at [294, 149] on div "Factura C: 3 - 11108" at bounding box center [282, 151] width 50 height 8
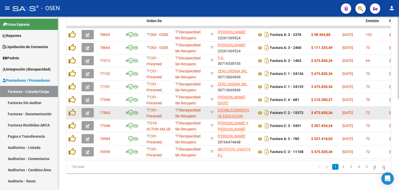
copy strong "11108"
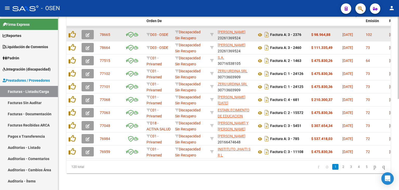
drag, startPoint x: 218, startPoint y: 28, endPoint x: 239, endPoint y: 29, distance: 20.1
click at [239, 29] on app-link-go-to "[PERSON_NAME]" at bounding box center [232, 32] width 28 height 6
copy span "BAIGORRIA"
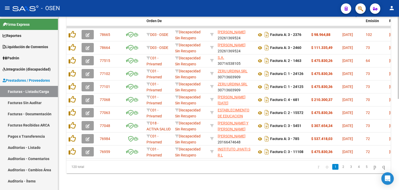
click at [382, 166] on icon "go to last page" at bounding box center [384, 166] width 4 height 6
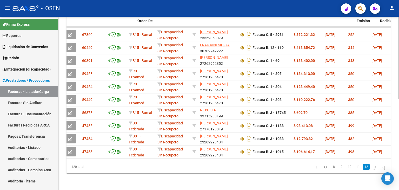
scroll to position [0, 8]
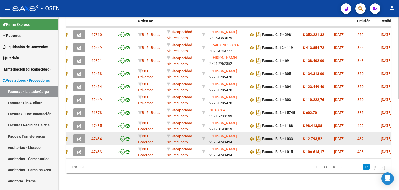
drag, startPoint x: 209, startPoint y: 145, endPoint x: 240, endPoint y: 138, distance: 31.4
click at [246, 146] on datatable-body-cell "[PERSON_NAME] 23289293434" at bounding box center [227, 151] width 39 height 13
copy div "[PERSON_NAME] 23289293434"
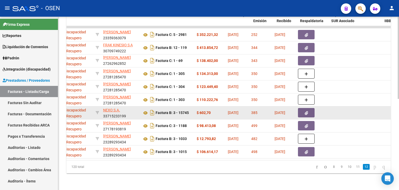
scroll to position [0, 112]
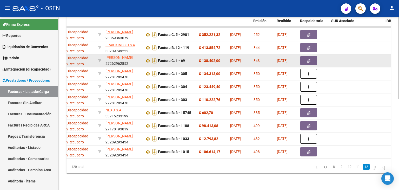
drag, startPoint x: 106, startPoint y: 92, endPoint x: 138, endPoint y: 63, distance: 43.4
click at [133, 94] on app-link-go-to "[PERSON_NAME]" at bounding box center [120, 97] width 28 height 6
copy span "[PERSON_NAME]"
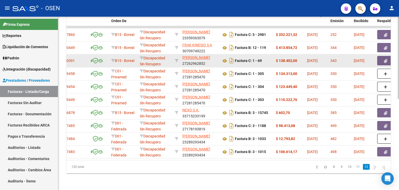
scroll to position [0, 0]
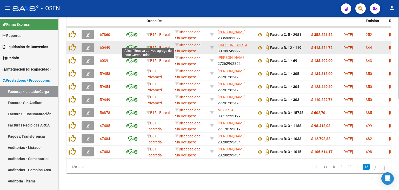
click at [149, 46] on icon at bounding box center [149, 48] width 4 height 4
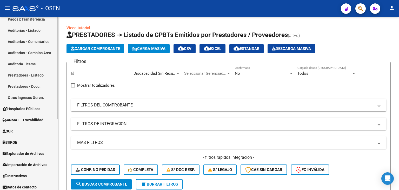
scroll to position [120, 0]
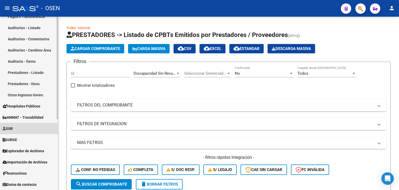
click at [34, 125] on link "SUR" at bounding box center [29, 128] width 58 height 11
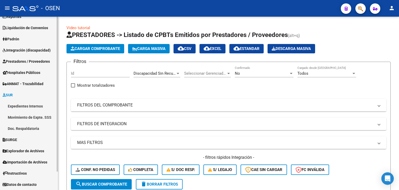
scroll to position [19, 0]
click at [49, 115] on link "Movimiento de Expte. SSS" at bounding box center [29, 117] width 58 height 11
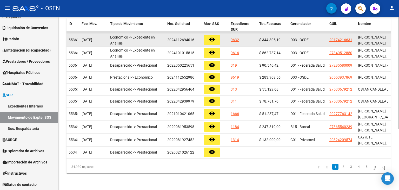
scroll to position [68, 0]
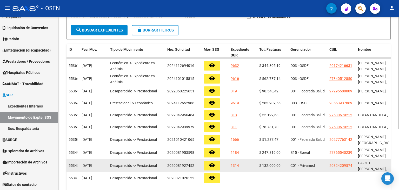
drag, startPoint x: 262, startPoint y: 63, endPoint x: 284, endPoint y: 166, distance: 105.0
click at [284, 166] on datatable-scroller "55367 [DATE] Económico -> Expediente en Análisis 2024112694016 remove_red_eye 9…" at bounding box center [229, 120] width 325 height 127
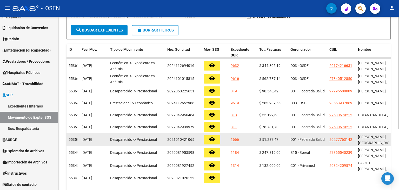
click at [252, 142] on div "1666" at bounding box center [243, 140] width 24 height 6
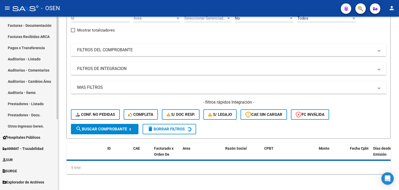
scroll to position [120, 0]
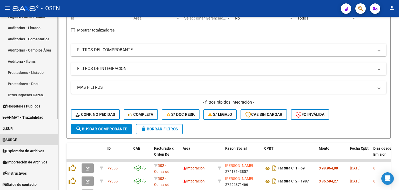
click at [29, 138] on link "SURGE" at bounding box center [29, 139] width 58 height 11
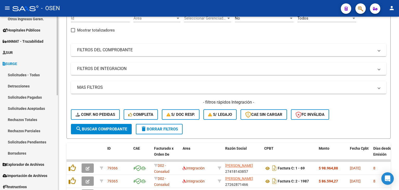
scroll to position [198, 0]
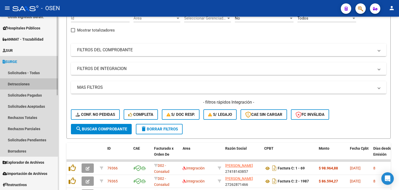
click at [20, 83] on link "Detracciones" at bounding box center [29, 83] width 58 height 11
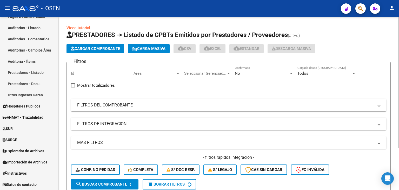
scroll to position [120, 0]
click at [22, 139] on link "SURGE" at bounding box center [29, 139] width 58 height 11
click at [17, 139] on span "SURGE" at bounding box center [10, 140] width 15 height 6
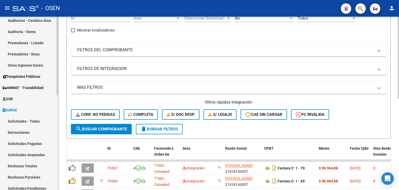
scroll to position [209, 0]
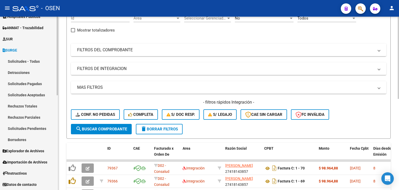
click at [34, 83] on link "Solicitudes Pagadas" at bounding box center [29, 83] width 58 height 11
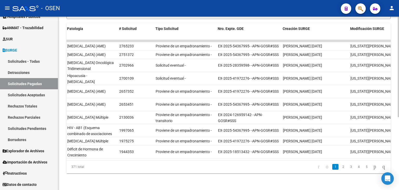
scroll to position [0, 342]
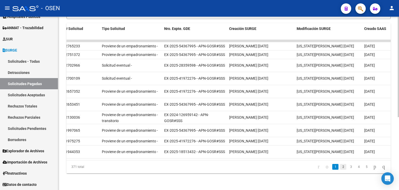
click at [340, 167] on link "2" at bounding box center [343, 167] width 6 height 6
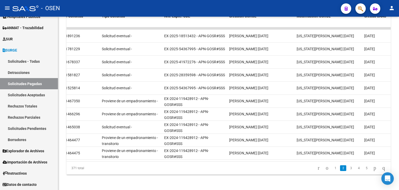
click at [346, 167] on div "371 total 1 2 3 4 5" at bounding box center [229, 168] width 325 height 13
click at [348, 169] on link "3" at bounding box center [351, 168] width 6 height 6
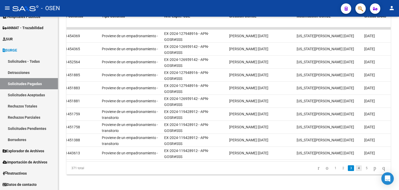
click at [356, 171] on link "4" at bounding box center [359, 168] width 6 height 6
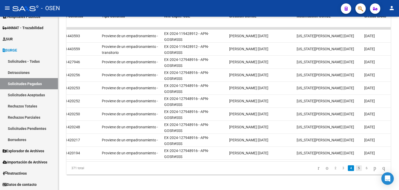
drag, startPoint x: 354, startPoint y: 170, endPoint x: 361, endPoint y: 172, distance: 7.2
click at [356, 170] on link "5" at bounding box center [359, 168] width 6 height 6
click at [364, 171] on link "7" at bounding box center [367, 168] width 6 height 6
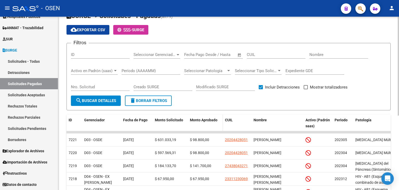
scroll to position [22, 0]
click at [189, 53] on input "text" at bounding box center [192, 55] width 17 height 5
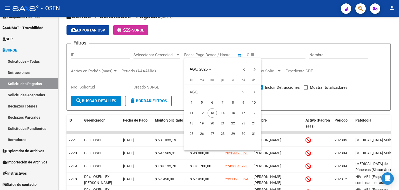
click at [224, 80] on th "[DATE] ju" at bounding box center [223, 81] width 10 height 7
click at [223, 80] on span "ju" at bounding box center [223, 79] width 2 height 3
click at [208, 69] on span "AGO. 2025" at bounding box center [199, 69] width 18 height 5
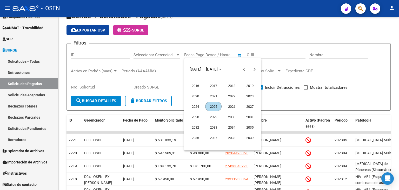
click at [213, 107] on span "2025" at bounding box center [213, 106] width 16 height 9
click at [231, 105] on span "[DATE]." at bounding box center [232, 106] width 16 height 9
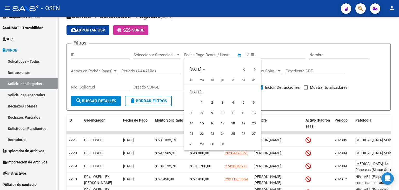
click at [200, 101] on span "1" at bounding box center [201, 102] width 9 height 9
type input "[DATE]"
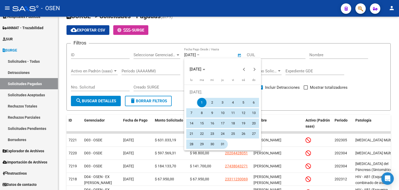
click at [224, 142] on span "31" at bounding box center [222, 143] width 9 height 9
type input "[DATE]"
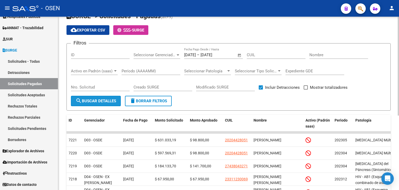
click at [102, 104] on button "search Buscar Detalles" at bounding box center [96, 101] width 50 height 10
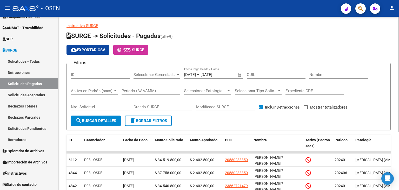
scroll to position [0, 0]
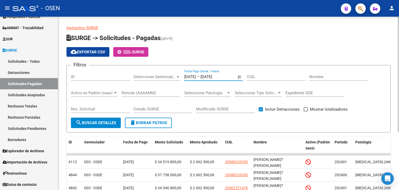
click at [208, 76] on input "[DATE]" at bounding box center [213, 76] width 25 height 5
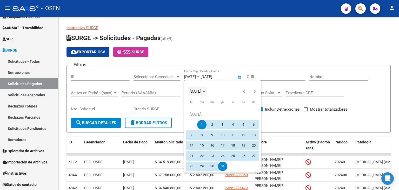
click at [205, 92] on icon "Choose month and year" at bounding box center [204, 91] width 3 height 1
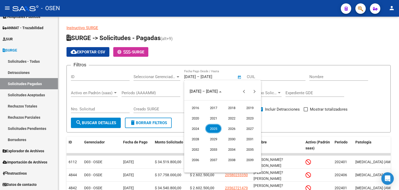
click at [213, 128] on span "2025" at bounding box center [213, 128] width 16 height 9
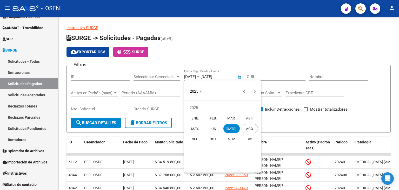
click at [254, 129] on span "AGO." at bounding box center [250, 128] width 16 height 9
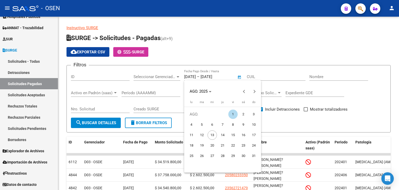
click at [211, 134] on span "13" at bounding box center [212, 134] width 9 height 9
type input "[DATE]"
click at [231, 116] on span "1" at bounding box center [233, 113] width 9 height 9
type input "[DATE]"
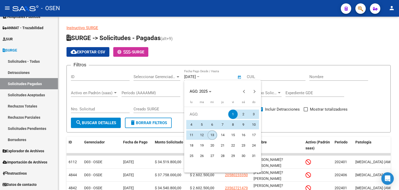
drag, startPoint x: 234, startPoint y: 114, endPoint x: 210, endPoint y: 133, distance: 30.6
click at [209, 132] on tbody "[DATE] 2 3 4 5 6 7 8 9 10 11 12 13 14 15 16 17 18 19 20 21 22 23 24 25 26 27 28…" at bounding box center [222, 135] width 73 height 52
click at [211, 136] on span "13" at bounding box center [212, 134] width 9 height 9
type input "[DATE]"
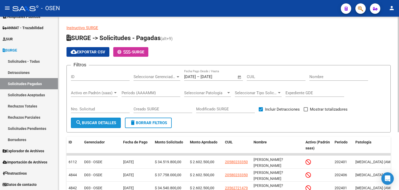
click at [102, 125] on button "search Buscar Detalles" at bounding box center [96, 123] width 50 height 10
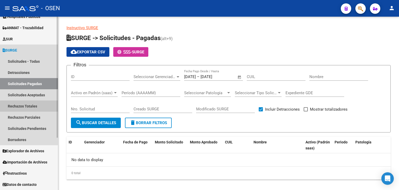
click at [39, 107] on link "Rechazos Totales" at bounding box center [29, 105] width 58 height 11
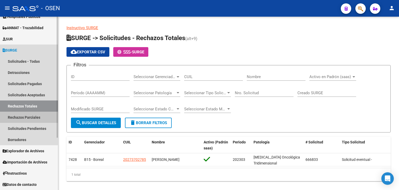
click at [37, 114] on link "Rechazos Parciales" at bounding box center [29, 117] width 58 height 11
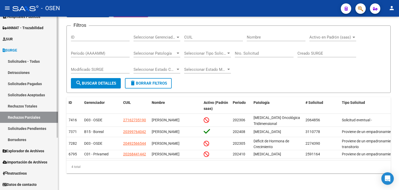
click at [41, 127] on link "Solicitudes Pendientes" at bounding box center [29, 128] width 58 height 11
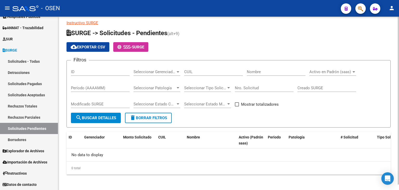
scroll to position [6, 0]
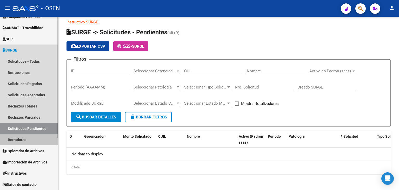
click at [26, 140] on link "Borradores" at bounding box center [29, 139] width 58 height 11
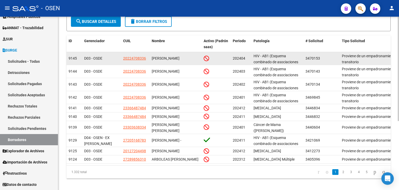
scroll to position [114, 0]
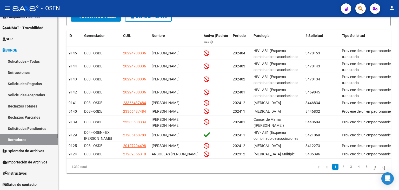
click at [36, 116] on link "Rechazos Parciales" at bounding box center [29, 117] width 58 height 11
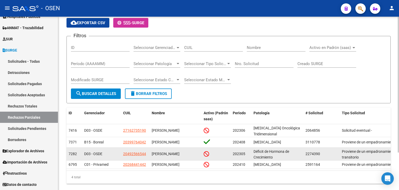
scroll to position [48, 0]
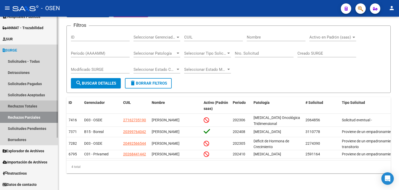
click at [40, 106] on link "Rechazos Totales" at bounding box center [29, 105] width 58 height 11
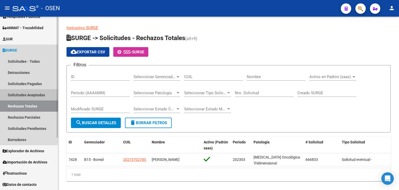
click at [18, 90] on link "Solicitudes Aceptadas" at bounding box center [29, 94] width 58 height 11
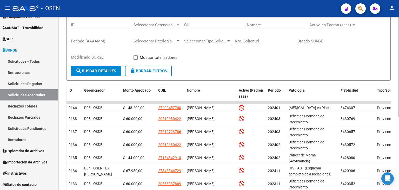
scroll to position [48, 0]
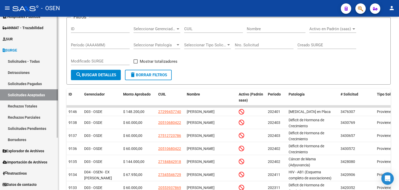
click at [29, 59] on link "Solicitudes - Todas" at bounding box center [29, 61] width 58 height 11
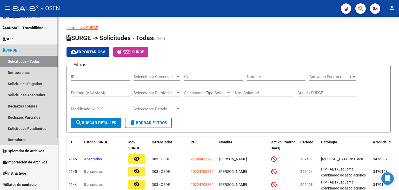
click at [4, 49] on icon at bounding box center [4, 50] width 3 height 4
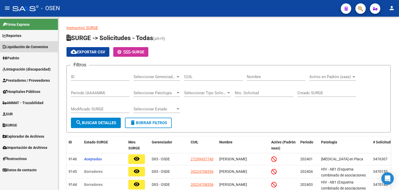
click at [31, 47] on span "Liquidación de Convenios" at bounding box center [26, 47] width 46 height 6
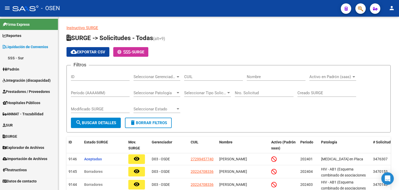
click at [19, 56] on link "SSS - Sur" at bounding box center [29, 57] width 58 height 11
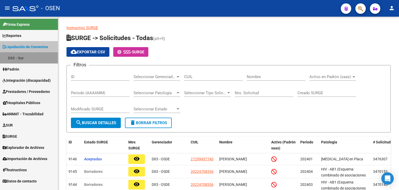
click at [19, 56] on link "SSS - Sur" at bounding box center [29, 57] width 58 height 11
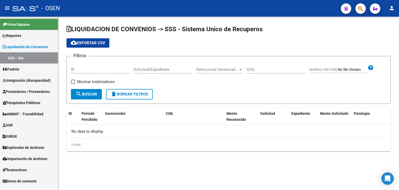
checkbox input "true"
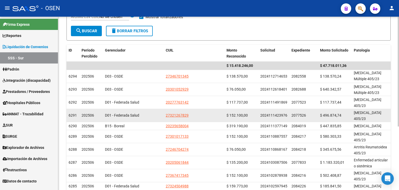
scroll to position [48, 0]
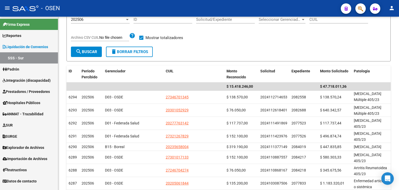
click at [25, 43] on link "Liquidación de Convenios" at bounding box center [29, 46] width 58 height 11
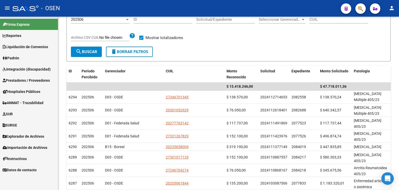
click at [25, 35] on link "Reportes" at bounding box center [29, 35] width 58 height 11
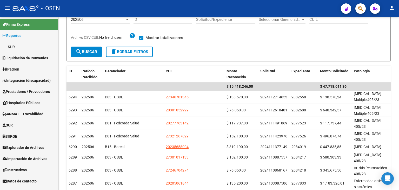
click at [25, 35] on link "Reportes" at bounding box center [29, 35] width 58 height 11
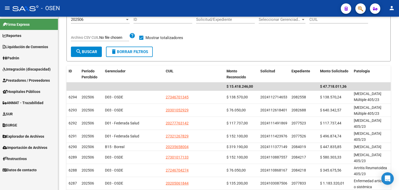
click at [23, 50] on link "Liquidación de Convenios" at bounding box center [29, 46] width 58 height 11
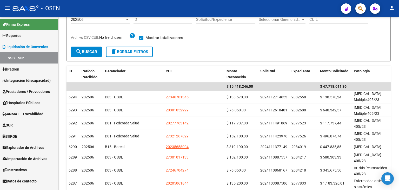
click at [21, 57] on link "SSS - Sur" at bounding box center [29, 57] width 58 height 11
click at [13, 57] on link "SSS - Sur" at bounding box center [29, 57] width 58 height 11
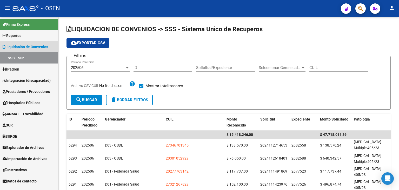
click at [21, 45] on span "Liquidación de Convenios" at bounding box center [26, 47] width 46 height 6
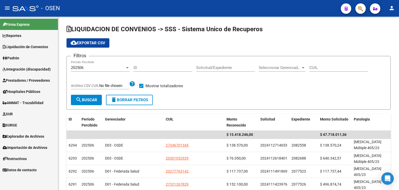
click at [24, 35] on link "Reportes" at bounding box center [29, 35] width 58 height 11
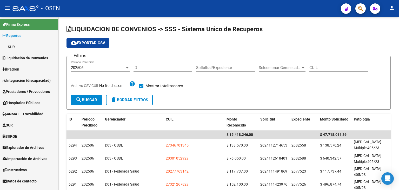
click at [16, 45] on link "SUR" at bounding box center [29, 46] width 58 height 11
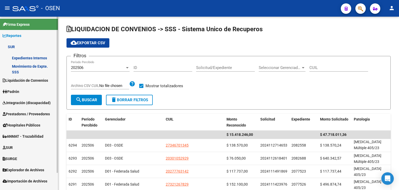
click at [31, 69] on link "Movimiento de Expte. SSS" at bounding box center [29, 68] width 58 height 11
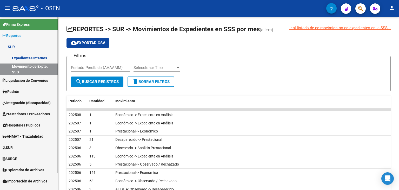
click at [34, 59] on link "Expedientes Internos" at bounding box center [29, 57] width 58 height 11
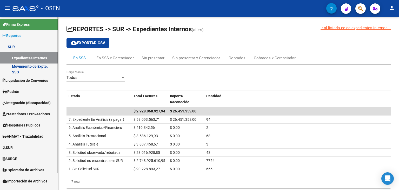
click at [34, 59] on link "Expedientes Internos" at bounding box center [29, 57] width 58 height 11
click at [31, 47] on link "SUR" at bounding box center [29, 46] width 58 height 11
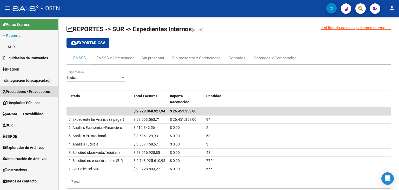
click at [22, 90] on span "Prestadores / Proveedores" at bounding box center [26, 92] width 47 height 6
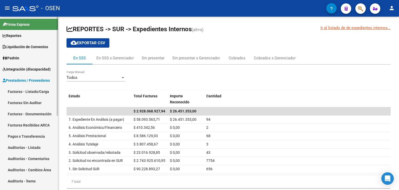
click at [24, 99] on link "Facturas Sin Auditar" at bounding box center [29, 102] width 58 height 11
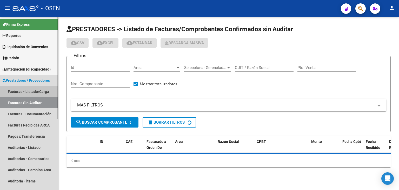
click at [24, 92] on link "Facturas - Listado/Carga" at bounding box center [29, 91] width 58 height 11
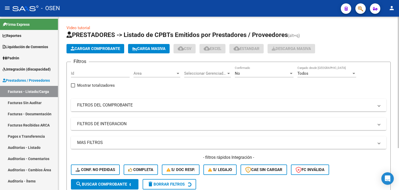
click at [146, 76] on div "Area Area" at bounding box center [157, 71] width 47 height 11
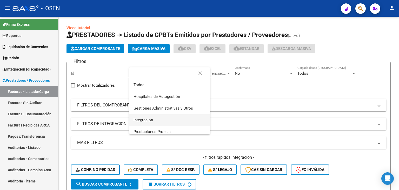
type input "i"
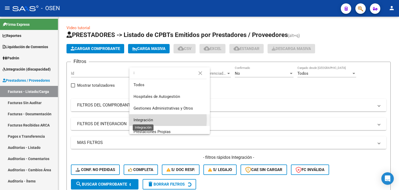
click at [145, 119] on span "Integración" at bounding box center [144, 120] width 20 height 5
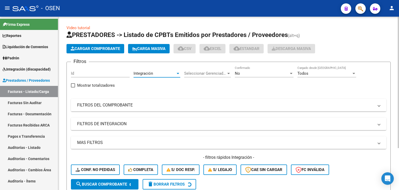
click at [246, 72] on div "No" at bounding box center [262, 73] width 54 height 5
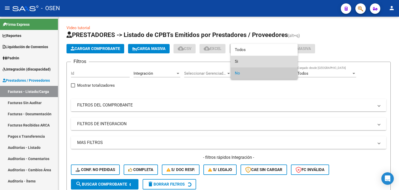
click at [243, 64] on span "Si" at bounding box center [264, 62] width 59 height 12
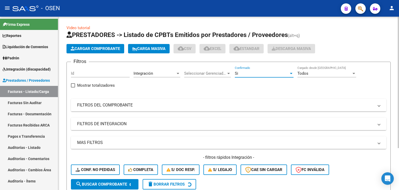
click at [93, 125] on mat-panel-title "FILTROS DE INTEGRACION" at bounding box center [225, 124] width 297 height 6
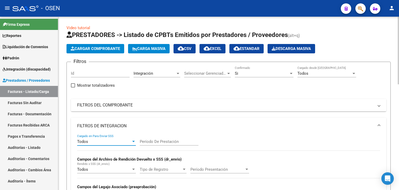
click at [95, 139] on div "Todos" at bounding box center [104, 141] width 54 height 5
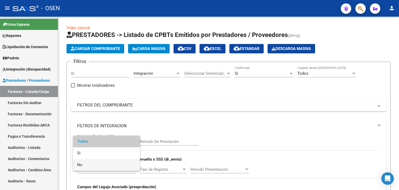
drag, startPoint x: 88, startPoint y: 163, endPoint x: 89, endPoint y: 149, distance: 14.4
click at [88, 163] on span "No" at bounding box center [106, 165] width 59 height 12
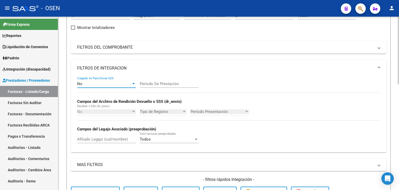
scroll to position [78, 0]
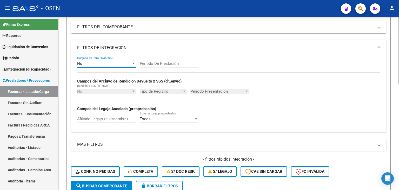
click at [92, 184] on span "search Buscar Comprobante" at bounding box center [101, 186] width 51 height 5
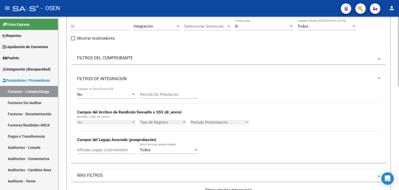
scroll to position [24, 0]
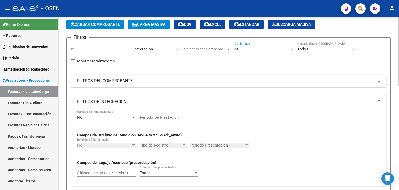
click at [270, 47] on div "Si" at bounding box center [262, 49] width 54 height 5
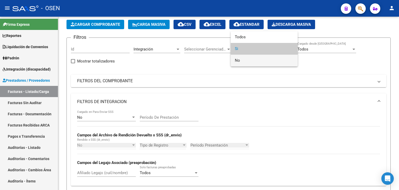
click at [254, 63] on span "No" at bounding box center [264, 61] width 59 height 12
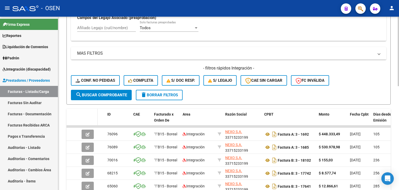
scroll to position [180, 0]
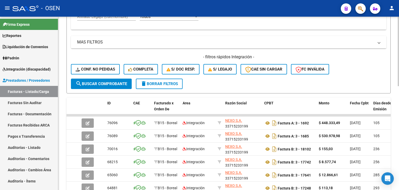
click at [92, 83] on span "search Buscar Comprobante" at bounding box center [101, 83] width 51 height 5
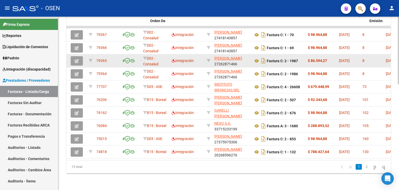
scroll to position [0, 0]
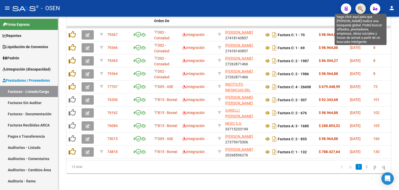
click at [360, 8] on icon "button" at bounding box center [360, 9] width 5 height 6
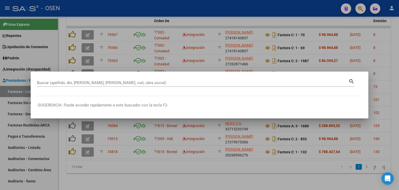
paste input "31576550"
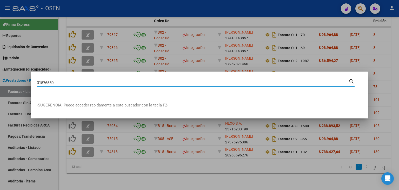
type input "31576550"
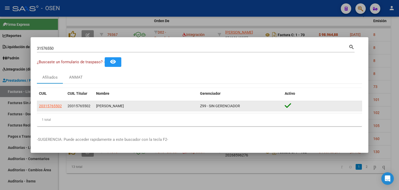
drag, startPoint x: 140, startPoint y: 106, endPoint x: 45, endPoint y: 110, distance: 95.8
click at [45, 110] on div "20315765502 20315765502 [PERSON_NAME] Z99 - SIN GERENCIADOR" at bounding box center [200, 106] width 326 height 10
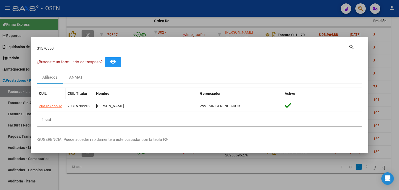
copy div "20315765502 [PERSON_NAME]"
drag, startPoint x: 121, startPoint y: 118, endPoint x: 74, endPoint y: 113, distance: 47.6
click at [121, 118] on div "1 total" at bounding box center [200, 119] width 326 height 13
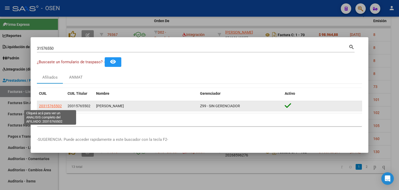
click at [56, 105] on span "20315765502" at bounding box center [50, 106] width 23 height 4
type textarea "20315765502"
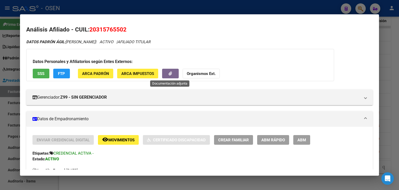
click at [172, 72] on button "button" at bounding box center [170, 74] width 17 height 10
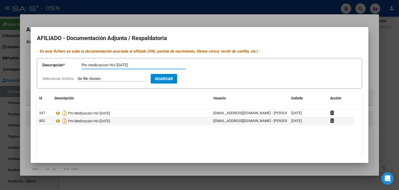
type input "Pm medicacion Hiv [DATE]"
click at [78, 76] on input "Seleccionar Archivo" at bounding box center [112, 78] width 69 height 5
type input "C:\fakepath\receta_1.pdf"
click at [203, 80] on span "Guardar" at bounding box center [194, 78] width 18 height 5
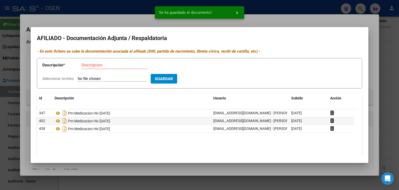
click at [361, 19] on div at bounding box center [199, 95] width 399 height 190
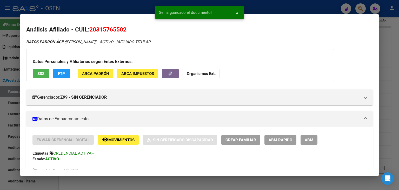
click at [298, 5] on div at bounding box center [199, 95] width 399 height 190
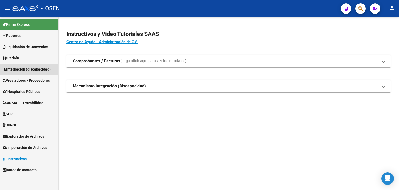
click at [21, 68] on span "Integración (discapacidad)" at bounding box center [27, 69] width 48 height 6
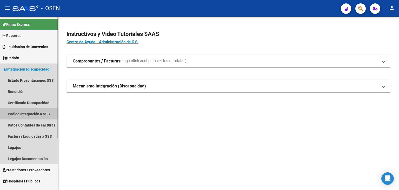
click at [22, 114] on link "Pedido Integración a SSS" at bounding box center [29, 113] width 58 height 11
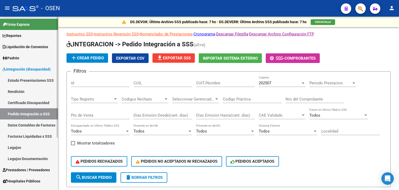
click at [22, 68] on span "Integración (discapacidad)" at bounding box center [27, 69] width 48 height 6
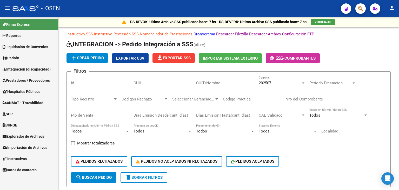
click at [16, 78] on span "Prestadores / Proveedores" at bounding box center [26, 81] width 47 height 6
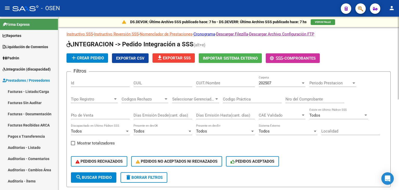
click at [21, 92] on link "Facturas - Listado/Carga" at bounding box center [29, 91] width 58 height 11
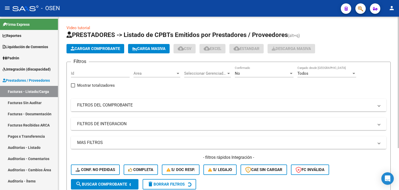
click at [149, 75] on span "Area" at bounding box center [155, 73] width 42 height 5
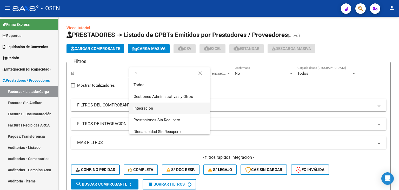
type input "in"
click at [150, 111] on span "Integración" at bounding box center [170, 108] width 72 height 12
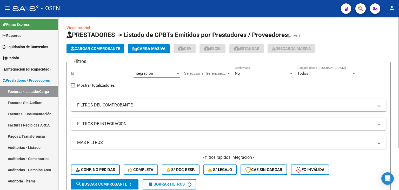
click at [261, 73] on div "No" at bounding box center [262, 73] width 54 height 5
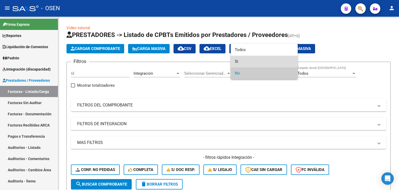
click at [253, 64] on span "Si" at bounding box center [264, 62] width 59 height 12
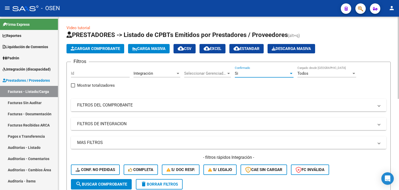
click at [114, 125] on mat-panel-title "FILTROS DE INTEGRACION" at bounding box center [225, 124] width 297 height 6
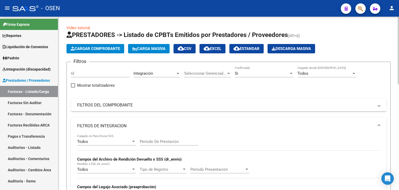
click at [103, 140] on div "Todos" at bounding box center [104, 141] width 54 height 5
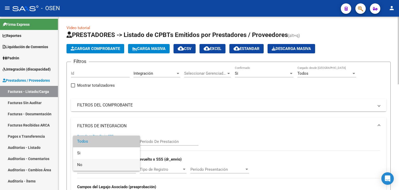
drag, startPoint x: 95, startPoint y: 166, endPoint x: 97, endPoint y: 145, distance: 20.7
click at [95, 166] on span "No" at bounding box center [106, 165] width 59 height 12
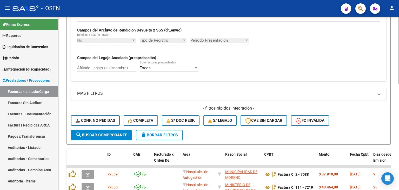
scroll to position [130, 0]
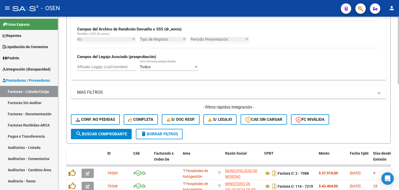
click at [98, 132] on span "search Buscar Comprobante" at bounding box center [101, 134] width 51 height 5
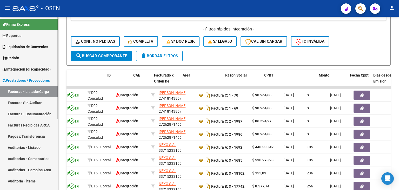
scroll to position [0, 0]
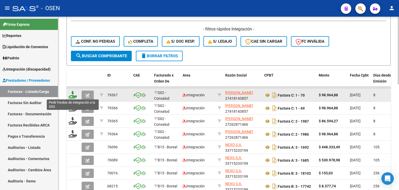
click at [72, 93] on icon at bounding box center [73, 94] width 8 height 7
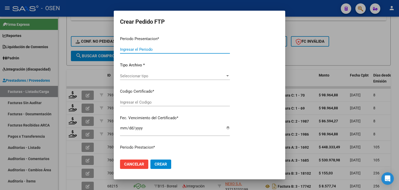
type input "202507"
type input "$ 98.964,88"
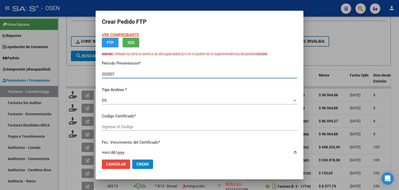
type input "ARG02000523488832024102520251025SAN261"
type input "2025-10-25"
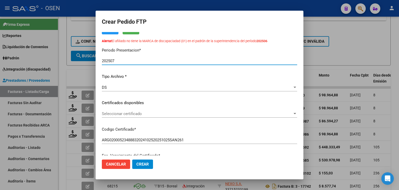
scroll to position [52, 0]
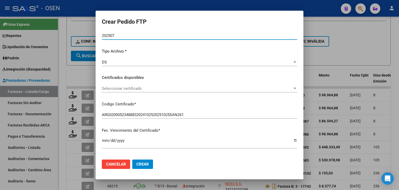
click at [132, 90] on span "Seleccionar certificado" at bounding box center [197, 88] width 191 height 5
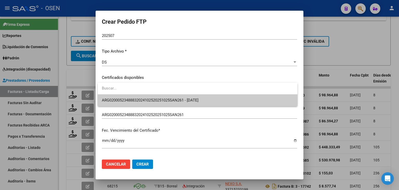
click at [135, 99] on span "ARG02000523488832024102520251025SAN261 - 2025-10-25" at bounding box center [150, 100] width 97 height 5
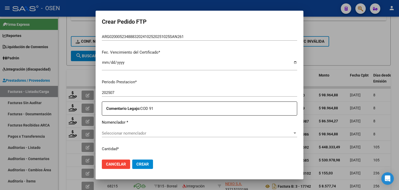
scroll to position [156, 0]
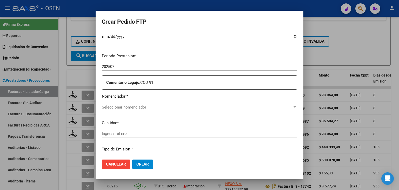
click at [128, 104] on div "Seleccionar nomenclador Seleccionar nomenclador" at bounding box center [200, 107] width 196 height 8
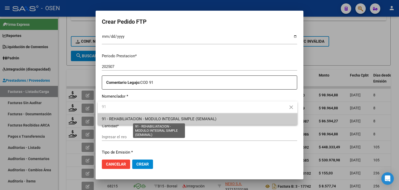
type input "91"
click at [130, 120] on span "91 - REHABILIATACION - MODULO INTEGRAL SIMPLE (SEMANAL)" at bounding box center [159, 119] width 115 height 5
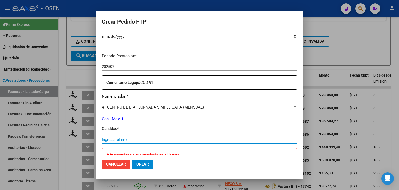
click at [135, 138] on input "Ingresar el nro" at bounding box center [200, 139] width 196 height 5
type input "4"
click at [136, 107] on span "4 - CENTRO DE DIA - JORNADA SIMPLE CAT.A (MENSUAL)" at bounding box center [153, 107] width 102 height 5
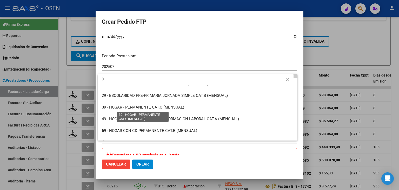
scroll to position [0, 0]
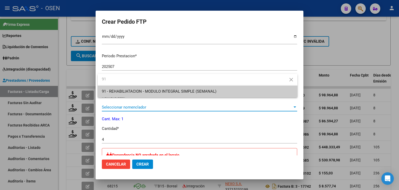
type input "91"
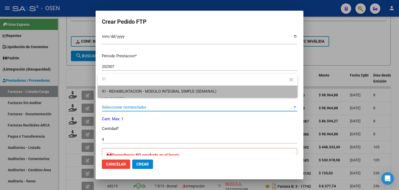
click at [143, 95] on span "91 - REHABILIATACION - MODULO INTEGRAL SIMPLE (SEMANAL)" at bounding box center [198, 92] width 192 height 12
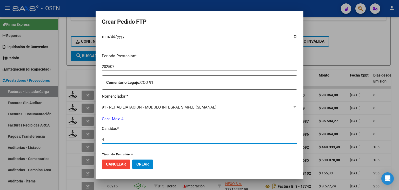
click at [114, 140] on input "4" at bounding box center [200, 139] width 196 height 5
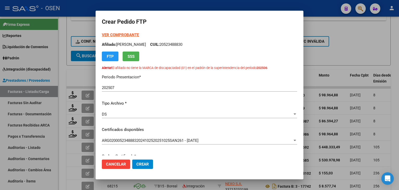
click at [127, 35] on strong "VER COMPROBANTE" at bounding box center [120, 35] width 37 height 5
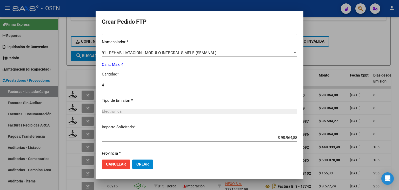
scroll to position [228, 0]
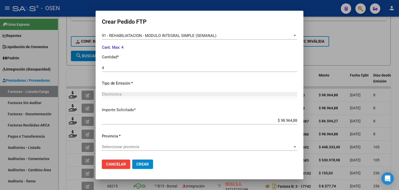
click at [155, 148] on span "Seleccionar provincia" at bounding box center [197, 146] width 191 height 5
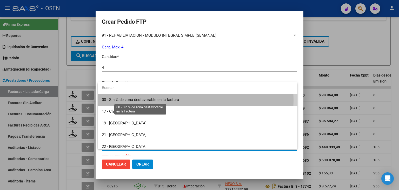
click at [155, 100] on span "00 - Sin % de zona desfavorable en la factura" at bounding box center [140, 99] width 77 height 5
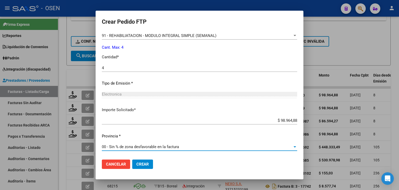
click at [144, 166] on button "Crear" at bounding box center [142, 163] width 21 height 9
click at [144, 164] on span "Crear" at bounding box center [143, 164] width 12 height 5
click at [143, 165] on span "Crear" at bounding box center [143, 164] width 12 height 5
click at [67, 161] on div at bounding box center [199, 95] width 399 height 190
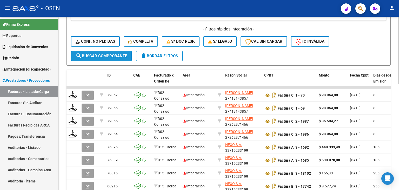
click at [85, 54] on span "search Buscar Comprobante" at bounding box center [101, 56] width 51 height 5
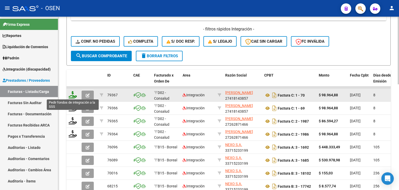
click at [71, 94] on icon at bounding box center [73, 94] width 8 height 7
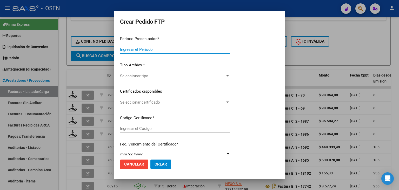
type input "202507"
type input "$ 98.964,88"
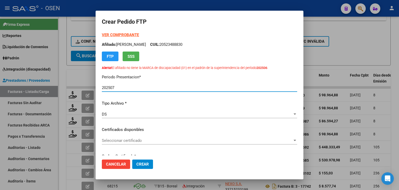
type input "ARG02000523488832024102520251025SAN261"
type input "2025-10-25"
click at [138, 139] on span "Seleccionar certificado" at bounding box center [197, 140] width 191 height 5
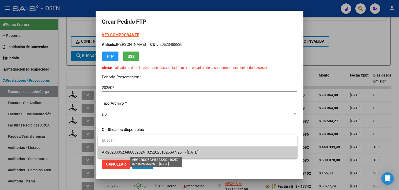
click at [170, 154] on span "ARG02000523488832024102520251025SAN261 - 2025-10-25" at bounding box center [150, 152] width 97 height 5
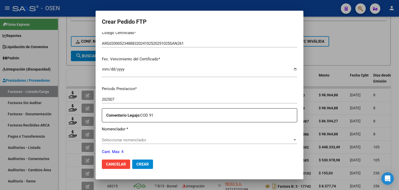
scroll to position [208, 0]
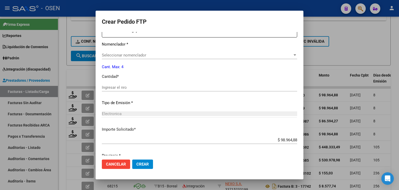
click at [144, 54] on span "Seleccionar nomenclador" at bounding box center [197, 55] width 191 height 5
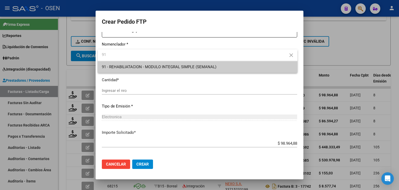
type input "91"
click at [160, 68] on span "91 - REHABILIATACION - MODULO INTEGRAL SIMPLE (SEMANAL)" at bounding box center [159, 67] width 115 height 5
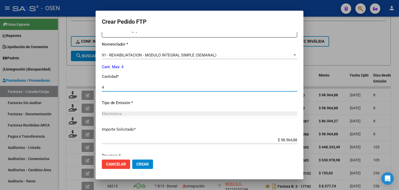
type input "4"
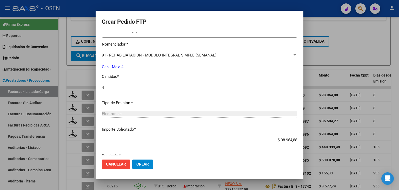
scroll to position [228, 0]
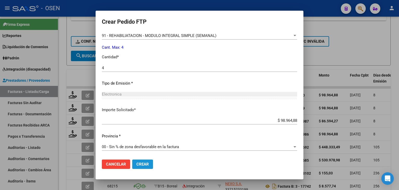
click at [143, 163] on span "Crear" at bounding box center [143, 164] width 12 height 5
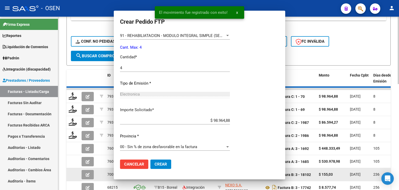
scroll to position [0, 0]
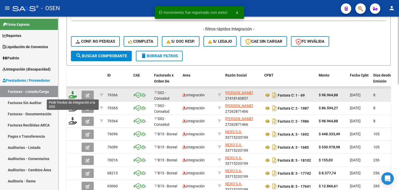
click at [74, 93] on icon at bounding box center [73, 94] width 8 height 7
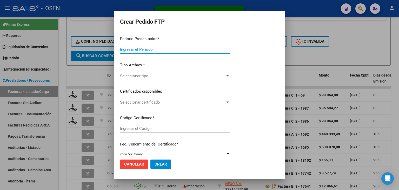
type input "202507"
type input "202506"
type input "$ 98.964,88"
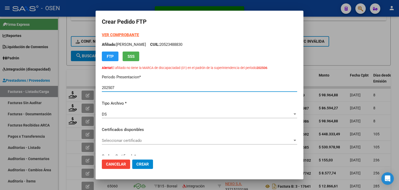
type input "ARG02000523488832024102520251025SAN261"
type input "2025-10-25"
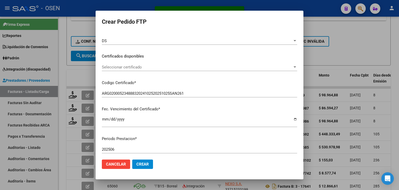
scroll to position [78, 0]
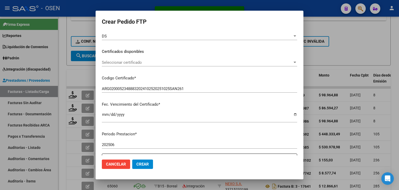
click at [163, 63] on span "Seleccionar certificado" at bounding box center [197, 62] width 191 height 5
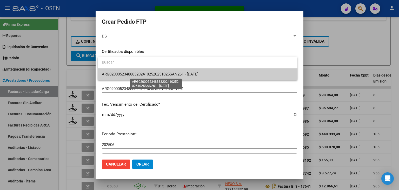
click at [169, 74] on span "ARG02000523488832024102520251025SAN261 - 2025-10-25" at bounding box center [150, 74] width 97 height 5
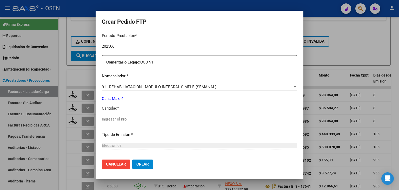
scroll to position [208, 0]
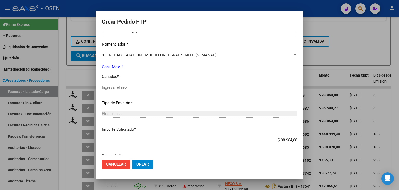
click at [161, 86] on input "Ingresar el nro" at bounding box center [200, 87] width 196 height 5
type input "4"
click at [137, 164] on span "Crear" at bounding box center [143, 164] width 12 height 5
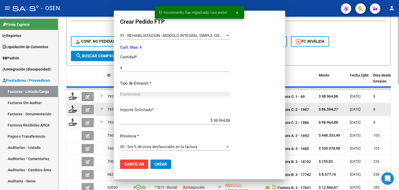
scroll to position [0, 0]
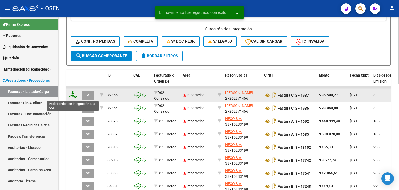
click at [73, 93] on icon at bounding box center [73, 94] width 8 height 7
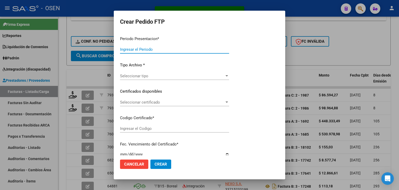
type input "202507"
type input "$ 86.594,27"
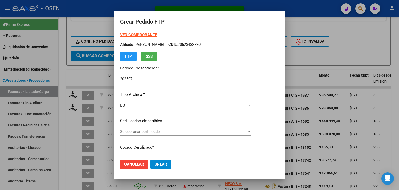
type input "ARG02000589391252023062720280627SJN"
type input "2028-06-27"
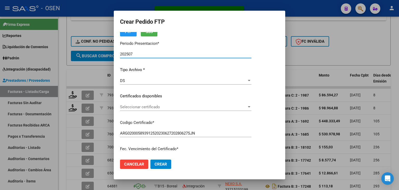
scroll to position [52, 0]
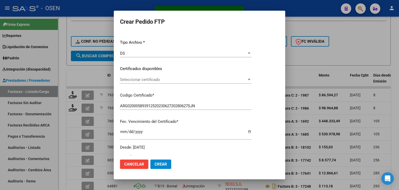
click at [162, 82] on div "Seleccionar certificado Seleccionar certificado" at bounding box center [186, 80] width 132 height 8
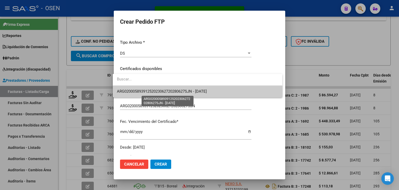
click at [166, 90] on span "ARG02000589391252023062720280627SJN - 2028-06-27" at bounding box center [162, 91] width 90 height 5
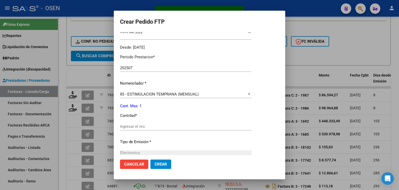
scroll to position [208, 0]
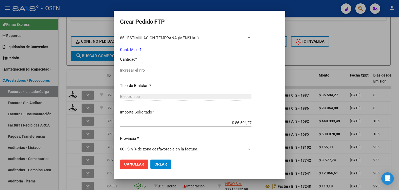
click at [163, 71] on input "Ingresar el nro" at bounding box center [186, 70] width 132 height 5
type input "1"
click at [159, 162] on span "Crear" at bounding box center [161, 164] width 12 height 5
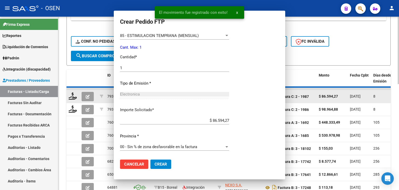
scroll to position [179, 0]
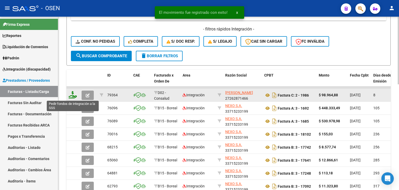
click at [73, 93] on icon at bounding box center [73, 94] width 8 height 7
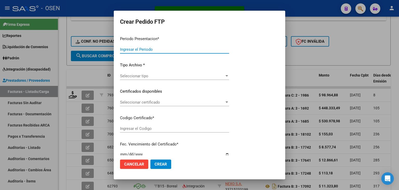
type input "202507"
type input "$ 98.964,88"
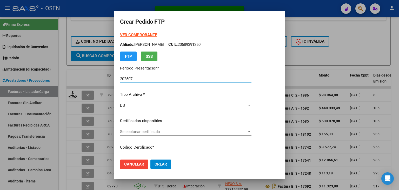
type input "ARG02000568303172022081120270811SJN261"
type input "2027-08-11"
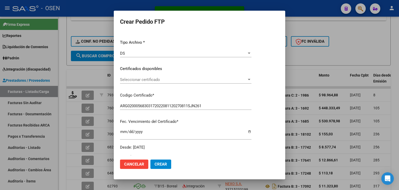
click at [152, 80] on span "Seleccionar certificado" at bounding box center [183, 79] width 127 height 5
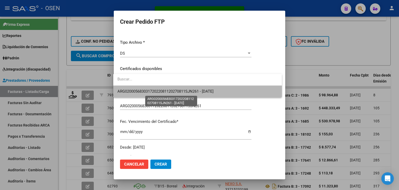
click at [153, 89] on span "ARG02000568303172022081120270811SJN261 - 2027-08-11" at bounding box center [166, 91] width 96 height 5
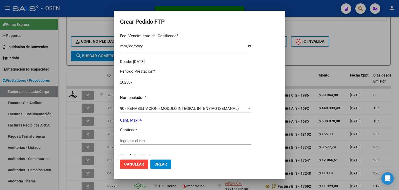
scroll to position [208, 0]
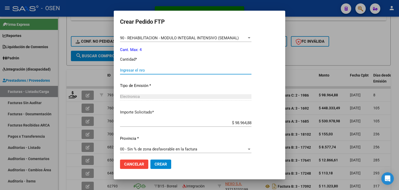
click at [149, 70] on input "Ingresar el nro" at bounding box center [186, 70] width 132 height 5
type input "4"
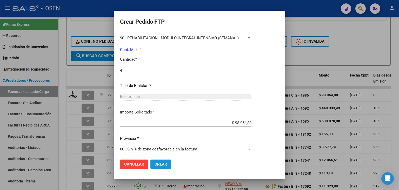
click at [162, 165] on span "Crear" at bounding box center [161, 164] width 12 height 5
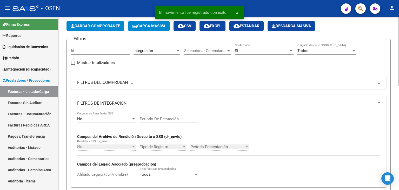
scroll to position [0, 0]
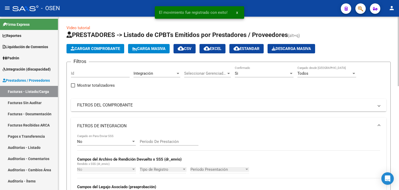
click at [259, 73] on div "Si" at bounding box center [262, 73] width 54 height 5
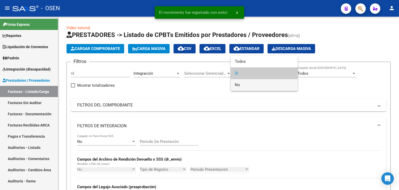
click at [249, 85] on span "No" at bounding box center [264, 85] width 59 height 12
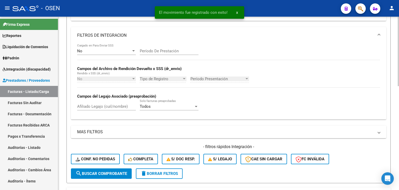
scroll to position [104, 0]
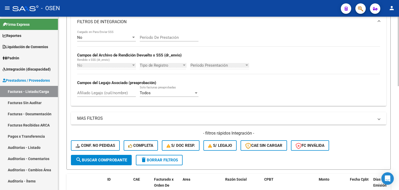
click at [109, 158] on span "search Buscar Comprobante" at bounding box center [101, 160] width 51 height 5
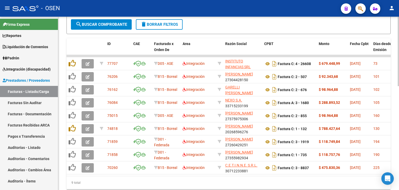
scroll to position [206, 0]
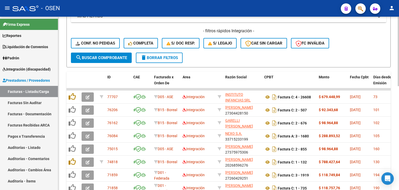
click at [111, 57] on span "search Buscar Comprobante" at bounding box center [101, 57] width 51 height 5
click at [19, 68] on span "Integración (discapacidad)" at bounding box center [27, 69] width 48 height 6
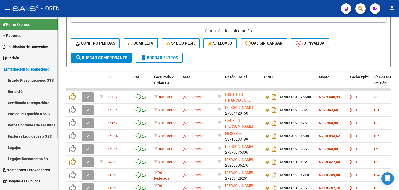
click at [15, 113] on link "Pedido Integración a SSS" at bounding box center [29, 113] width 58 height 11
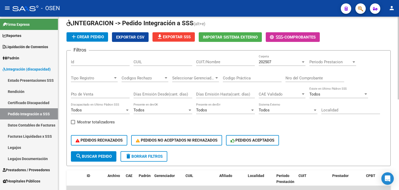
scroll to position [8, 0]
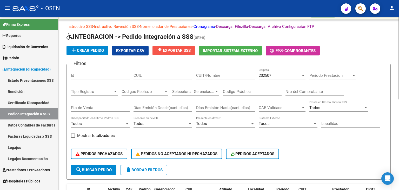
click at [181, 50] on span "file_download Exportar SSS" at bounding box center [174, 50] width 34 height 5
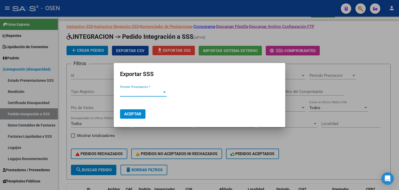
click at [157, 93] on span "Periodo Presentacion *" at bounding box center [141, 92] width 42 height 5
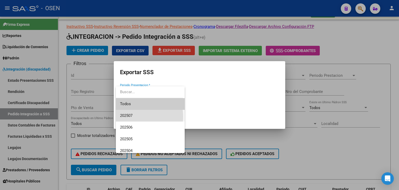
click at [134, 117] on span "202507" at bounding box center [150, 116] width 61 height 12
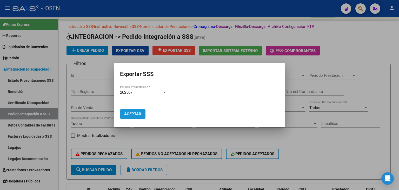
click at [140, 113] on span "Aceptar" at bounding box center [132, 114] width 17 height 5
